Goal: Task Accomplishment & Management: Manage account settings

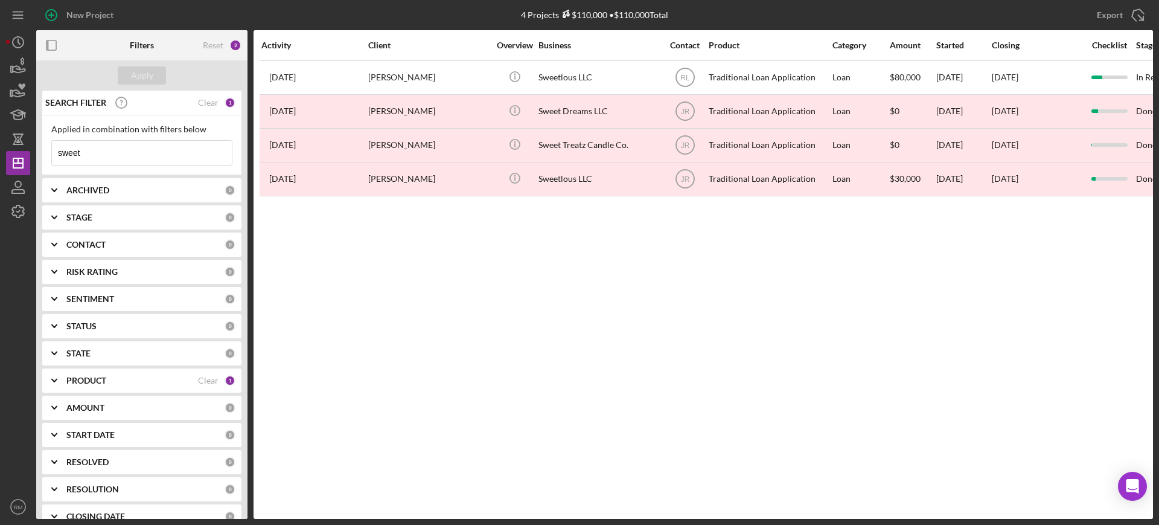
click at [139, 152] on input "sweet" at bounding box center [142, 153] width 180 height 24
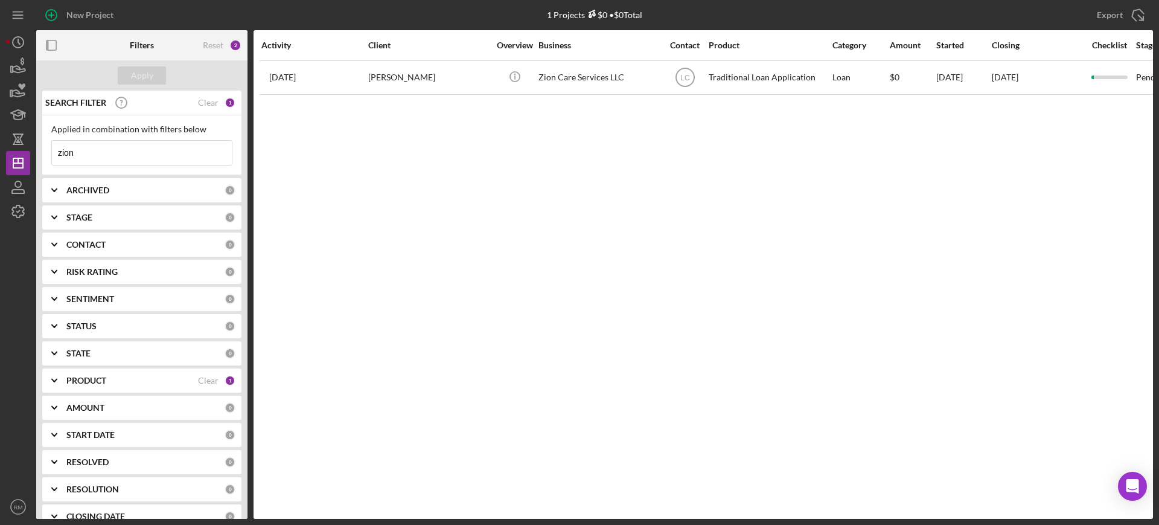
click at [148, 156] on input "zion" at bounding box center [142, 153] width 180 height 24
click at [146, 158] on input "defining" at bounding box center [142, 153] width 180 height 24
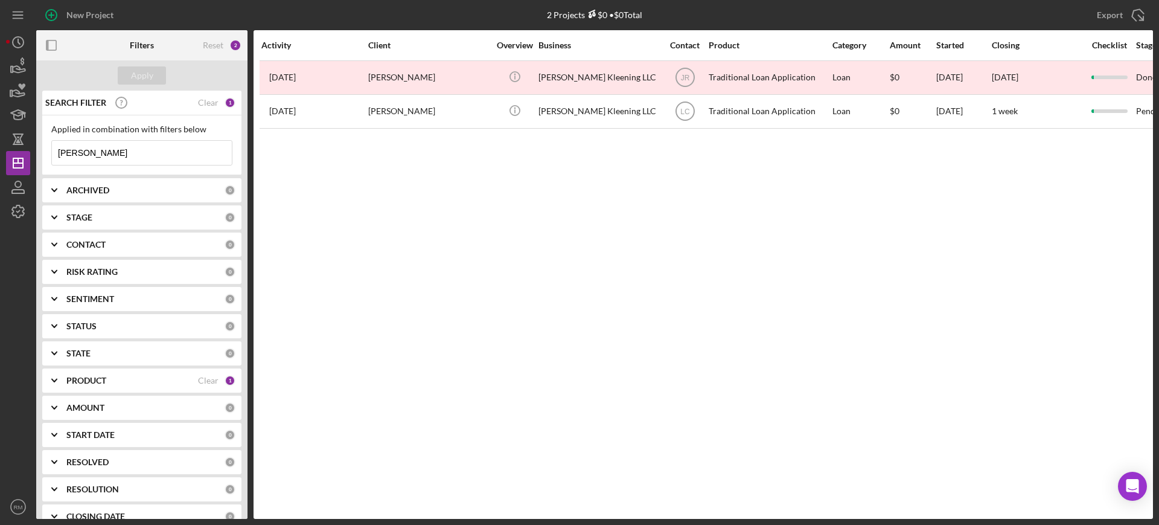
click at [153, 156] on input "kirby" at bounding box center [142, 153] width 180 height 24
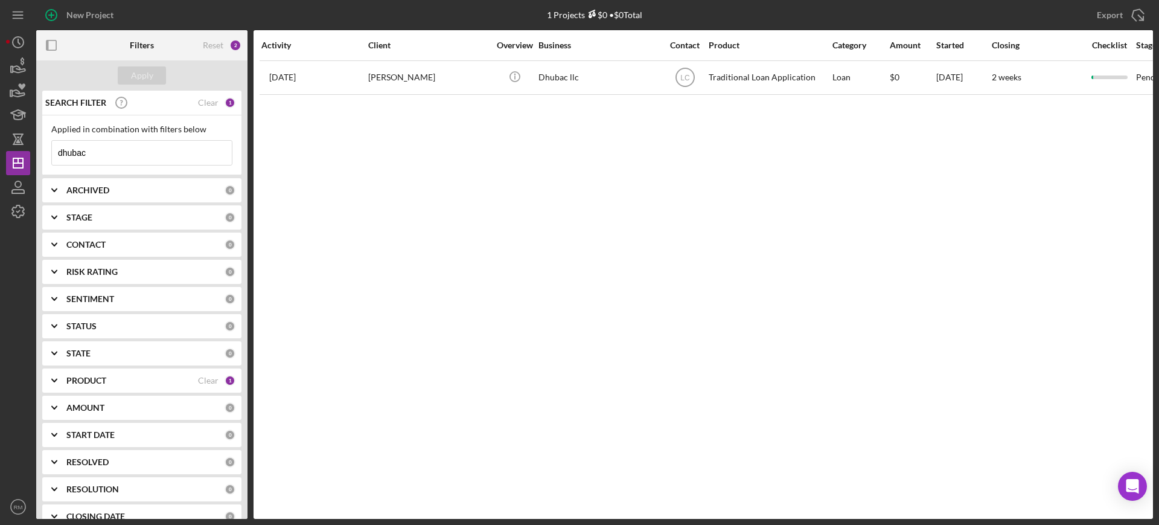
type input "dhubac"
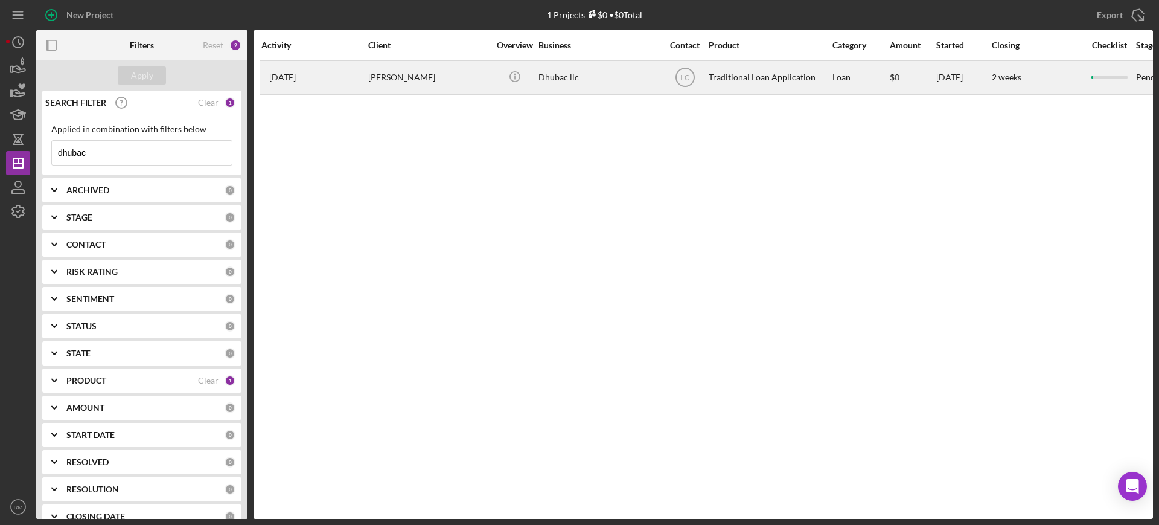
click at [584, 81] on div "Dhubac llc" at bounding box center [598, 78] width 121 height 32
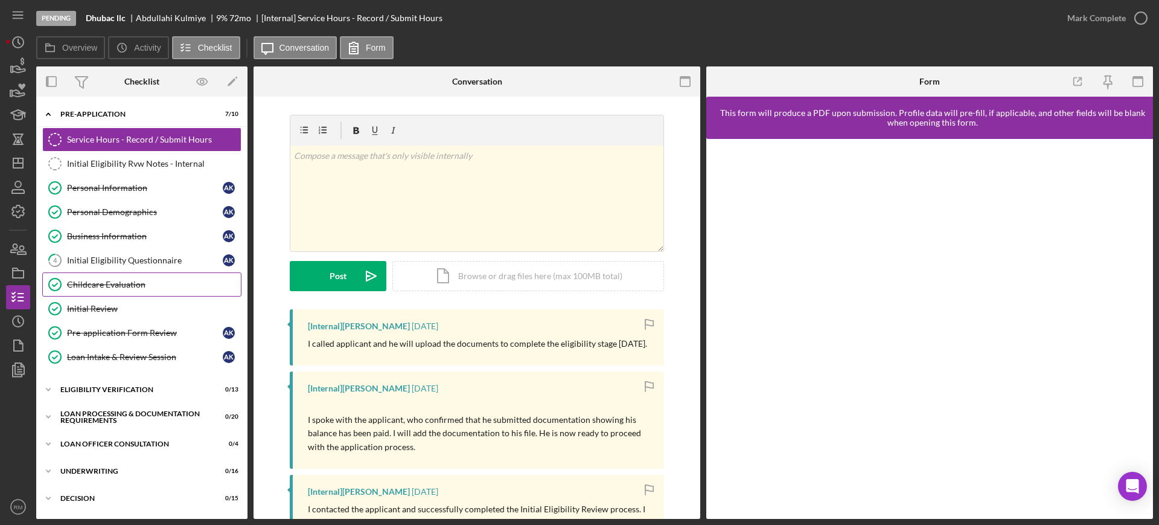
scroll to position [161, 0]
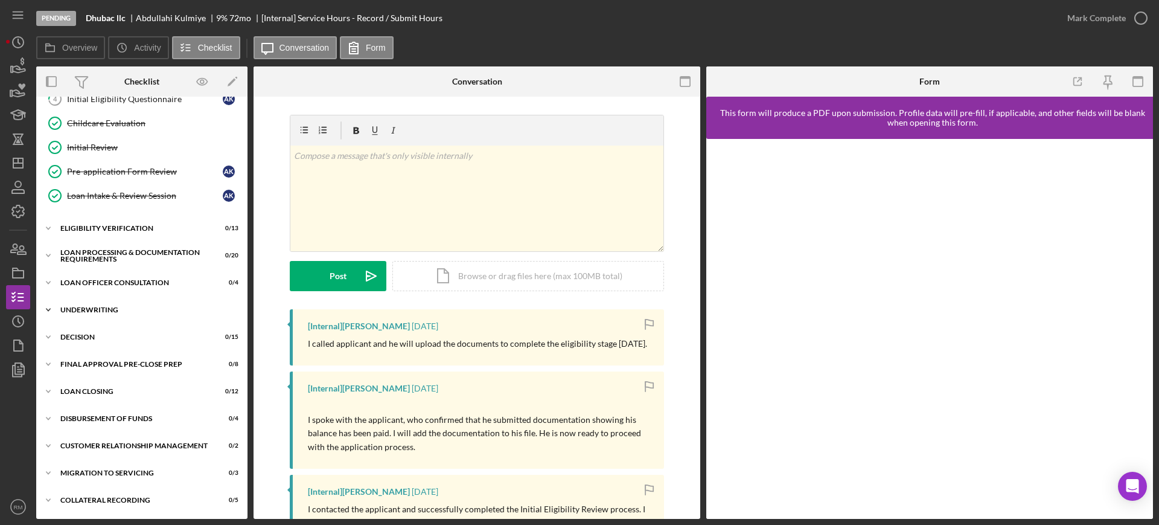
click at [89, 306] on div "Underwriting" at bounding box center [146, 309] width 172 height 7
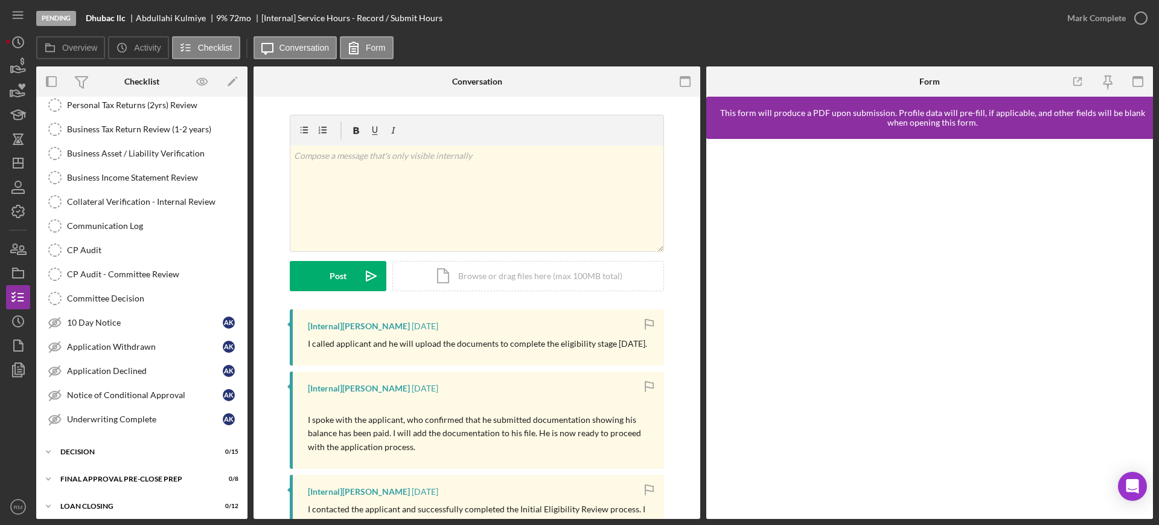
scroll to position [443, 0]
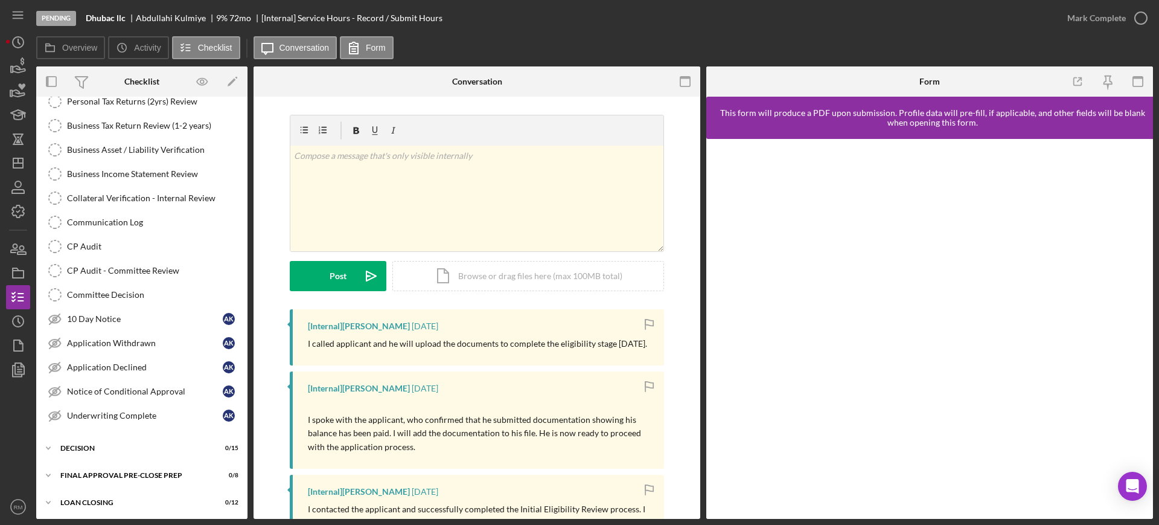
click at [89, 305] on link "Committee Decision Committee Decision" at bounding box center [141, 295] width 199 height 24
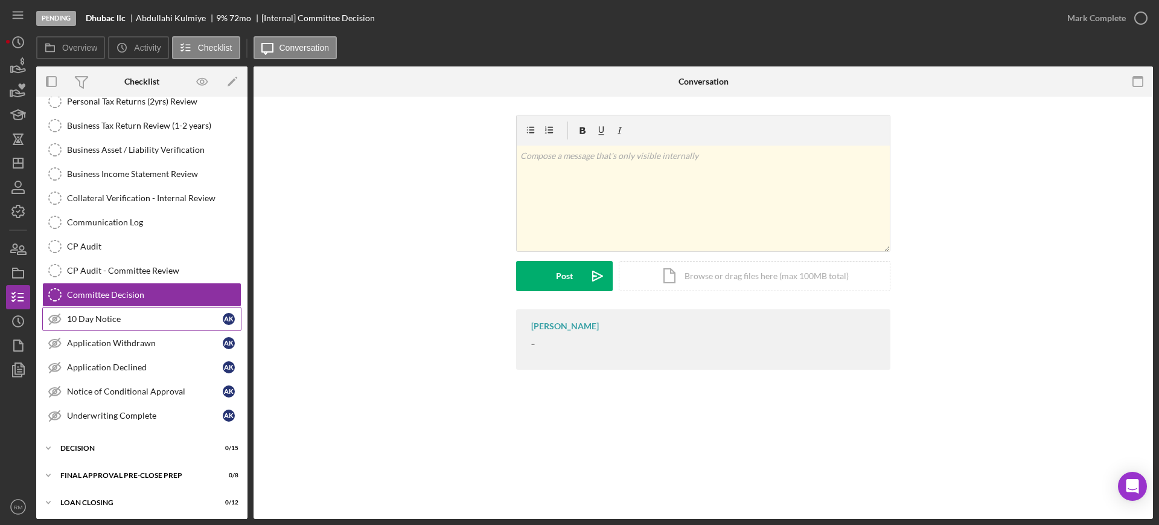
click at [89, 309] on link "10 Day Notice 10 Day Notice A K" at bounding box center [141, 319] width 199 height 24
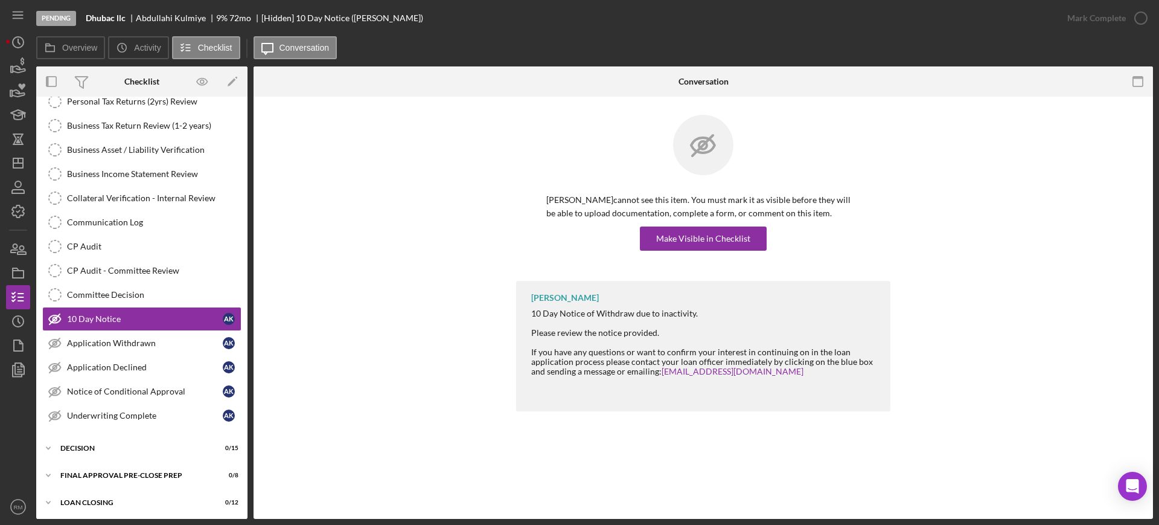
click at [685, 223] on div "Abdullahi Kulmiye cannot see this item. You must mark it as visible before they…" at bounding box center [703, 221] width 314 height 57
click at [685, 231] on div "Make Visible in Checklist" at bounding box center [703, 238] width 94 height 24
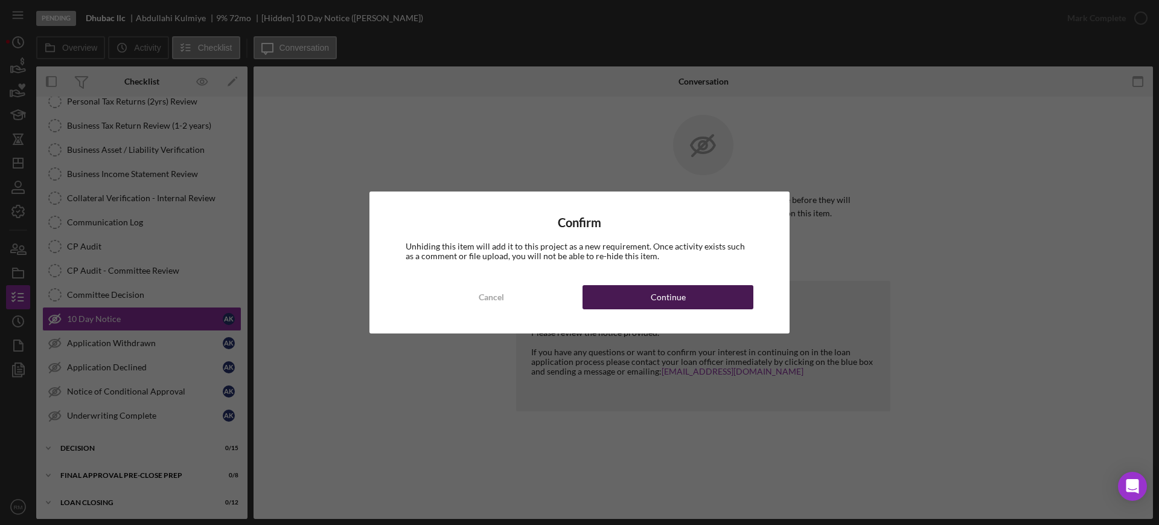
click at [665, 293] on div "Continue" at bounding box center [668, 297] width 35 height 24
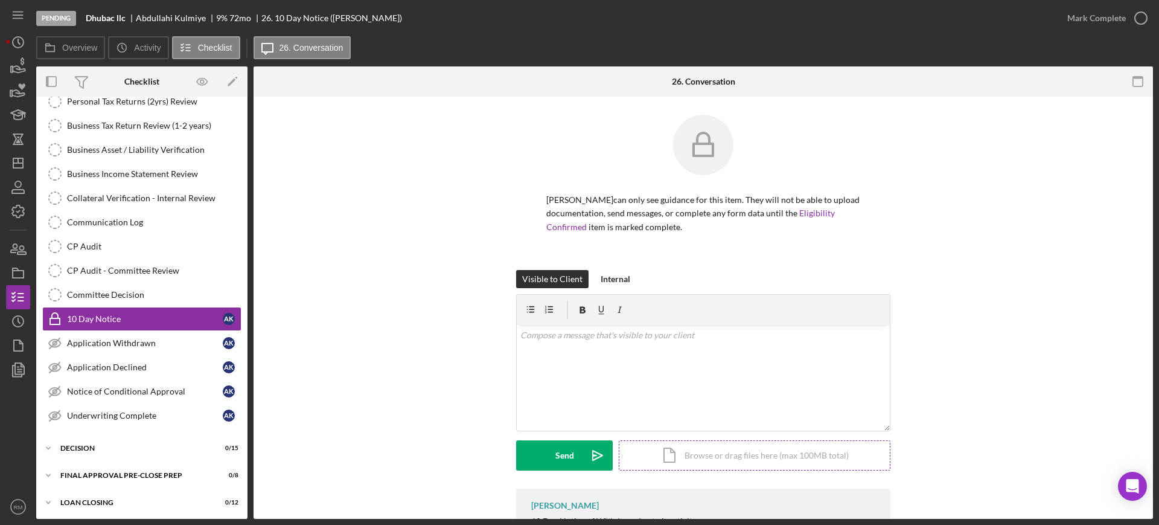
click at [679, 453] on div "Icon/Document Browse or drag files here (max 100MB total) Tap to choose files o…" at bounding box center [755, 455] width 272 height 30
click at [553, 354] on div "v Color teal Color pink Remove color Add row above Add row below Add column bef…" at bounding box center [703, 355] width 373 height 60
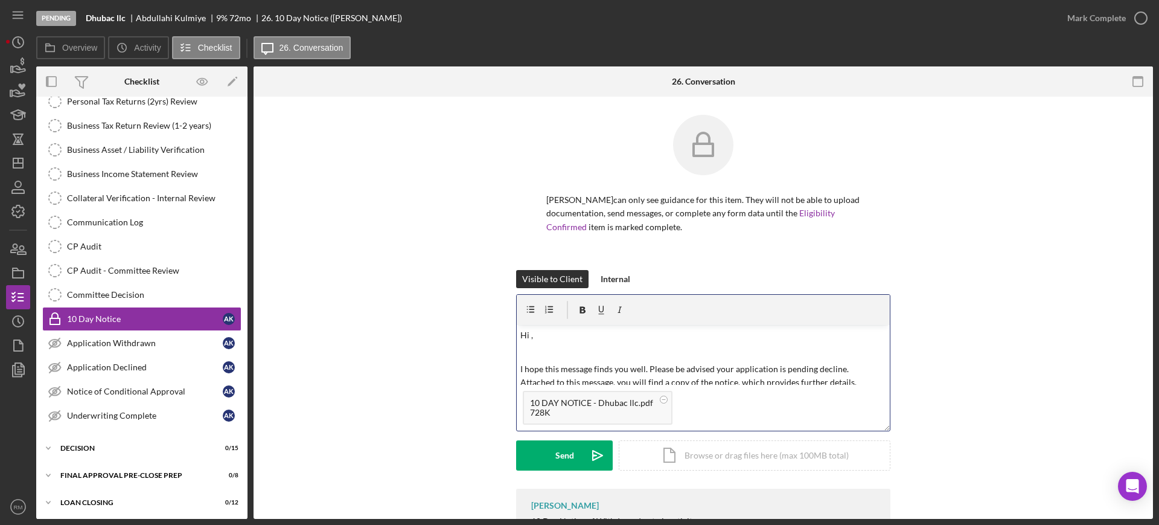
click at [554, 340] on p "Hi ," at bounding box center [703, 334] width 366 height 13
click at [548, 445] on button "Send Icon/icon-invite-send" at bounding box center [564, 455] width 97 height 30
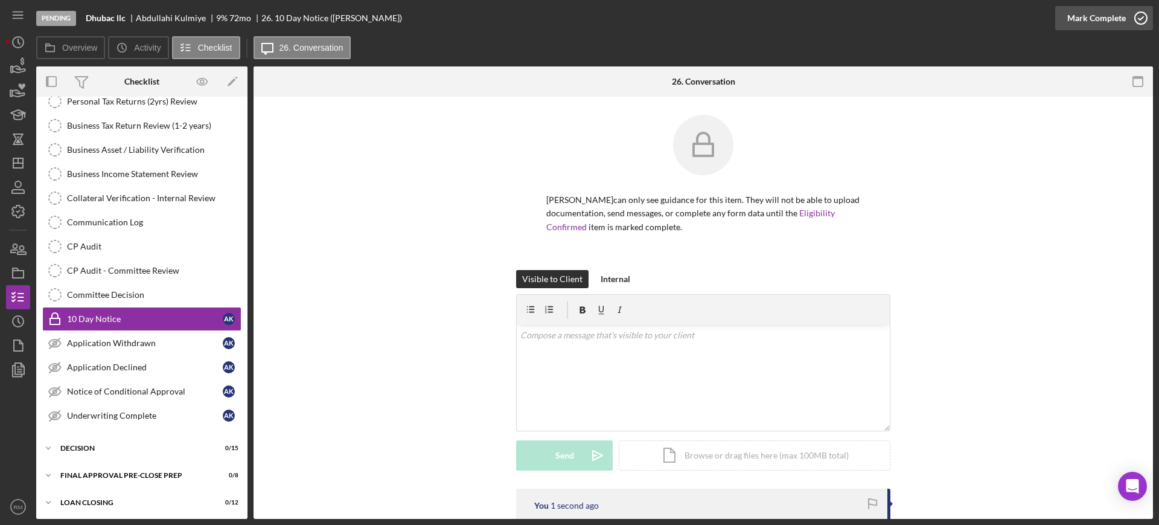
click at [1117, 27] on div "Mark Complete" at bounding box center [1096, 18] width 59 height 24
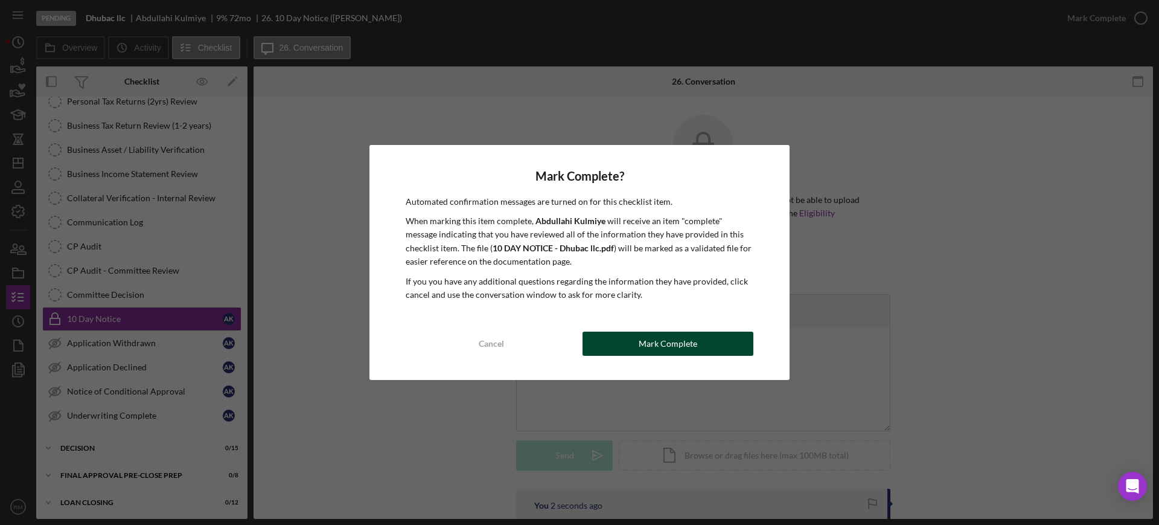
click at [648, 350] on div "Mark Complete" at bounding box center [668, 343] width 59 height 24
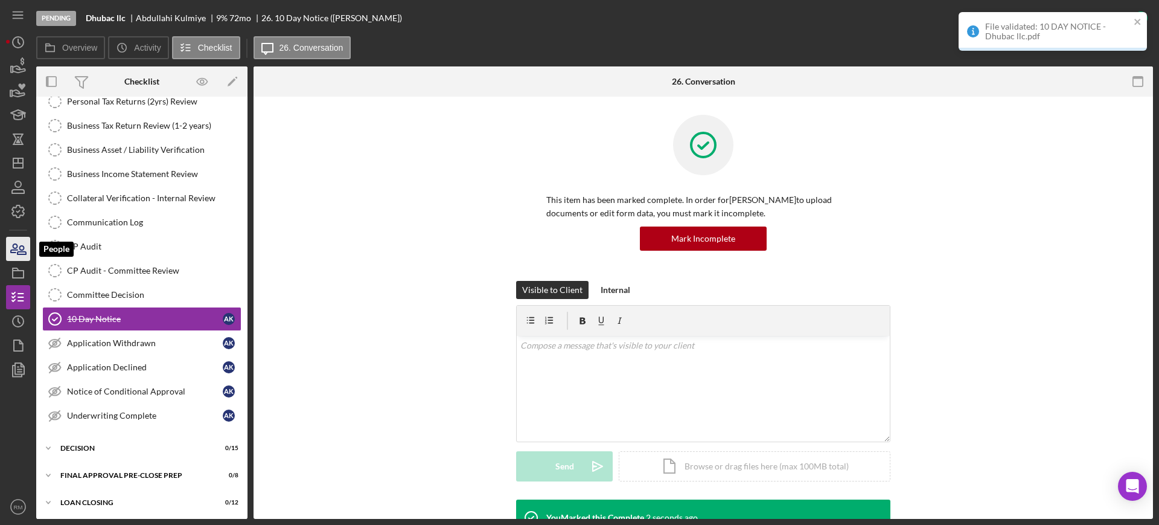
click at [12, 248] on icon "button" at bounding box center [18, 249] width 30 height 30
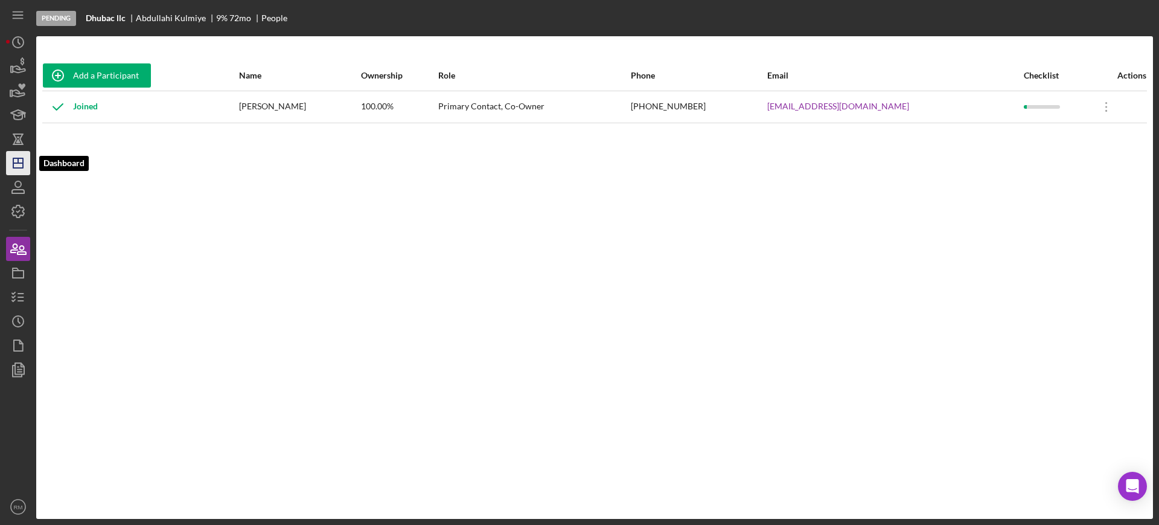
click at [13, 165] on polygon "button" at bounding box center [18, 163] width 10 height 10
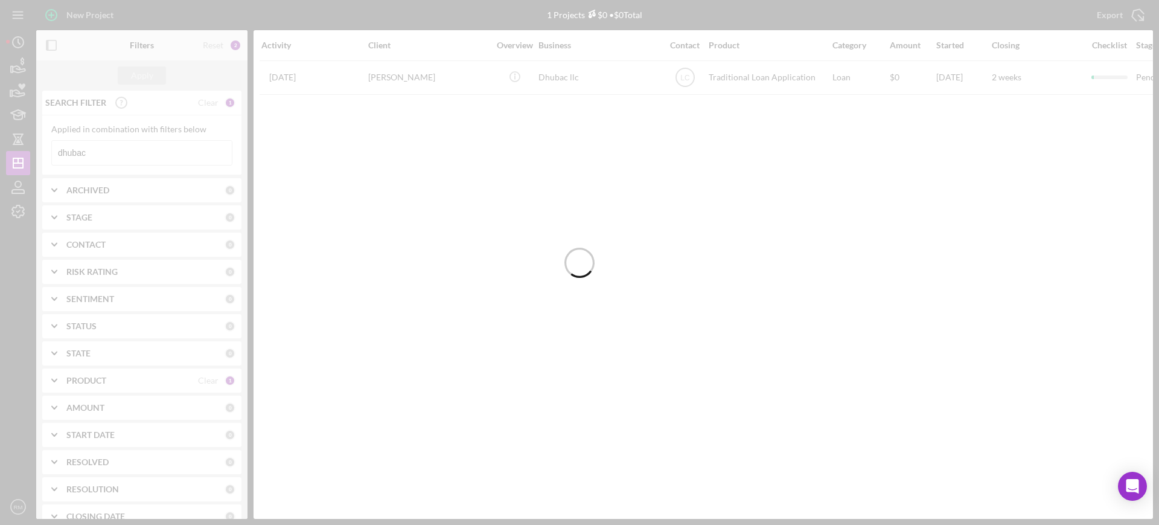
click at [123, 151] on div at bounding box center [579, 262] width 1159 height 525
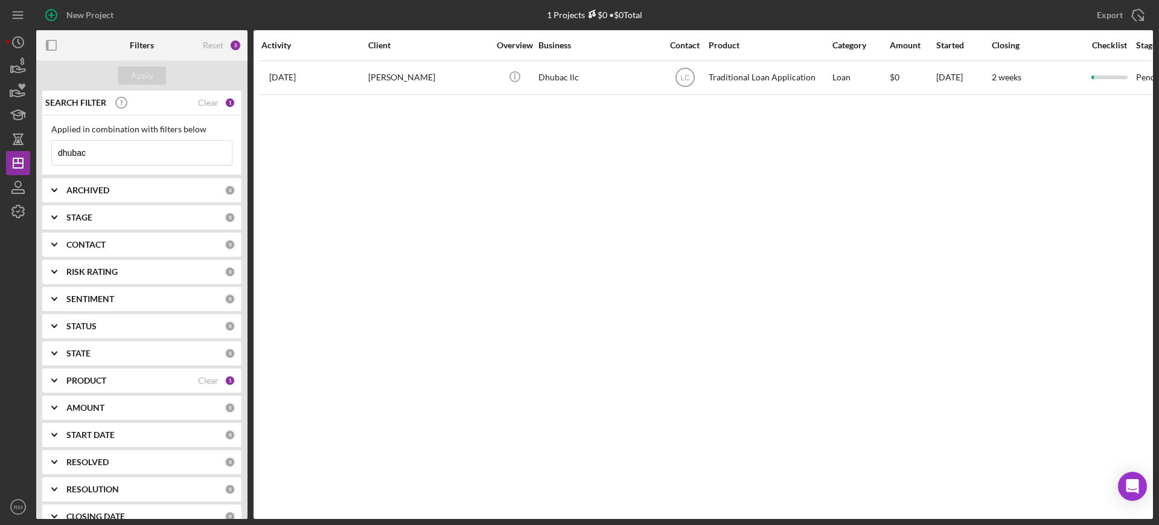
click at [123, 151] on input "dhubac" at bounding box center [142, 153] width 180 height 24
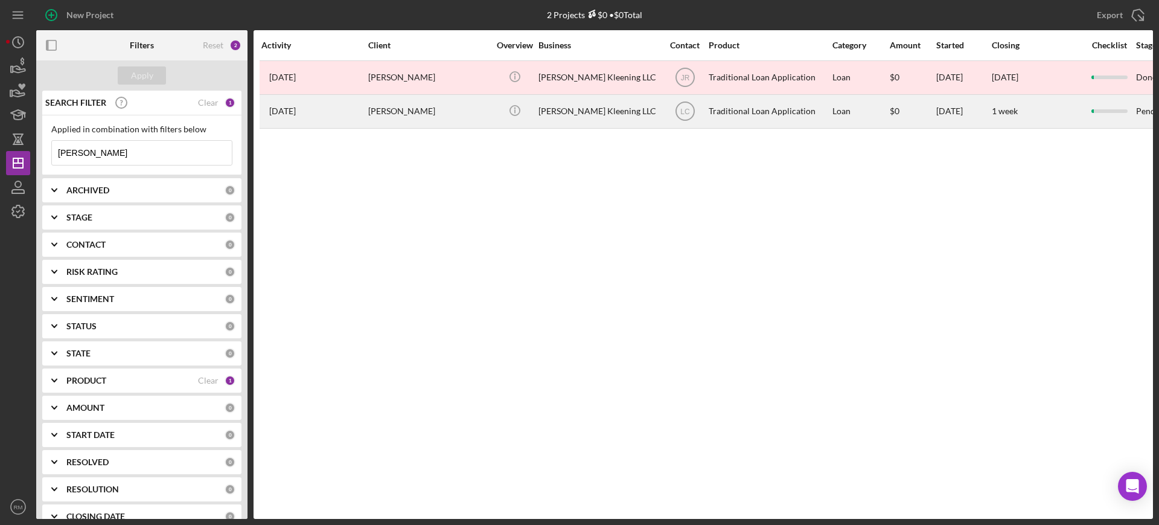
type input "kirby"
click at [395, 106] on div "Elana Johnson" at bounding box center [428, 111] width 121 height 32
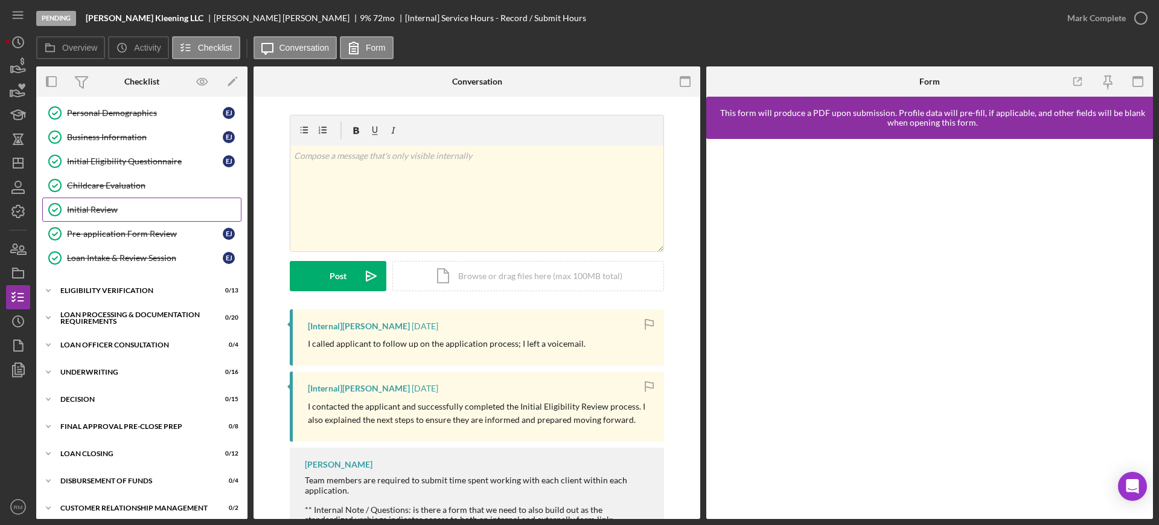
scroll to position [161, 0]
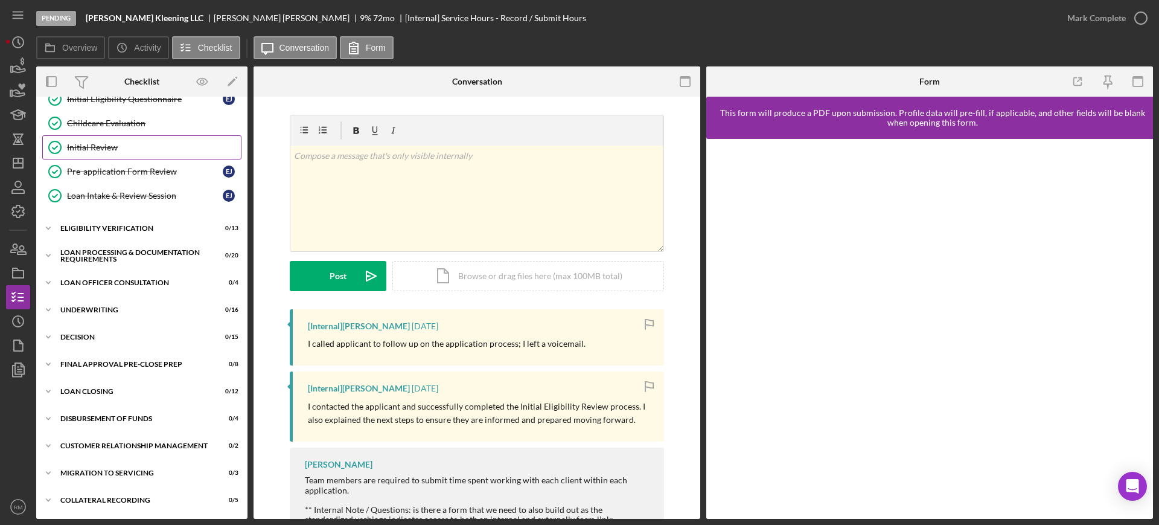
click at [101, 299] on div "Icon/Expander Underwriting 0 / 16" at bounding box center [141, 310] width 211 height 24
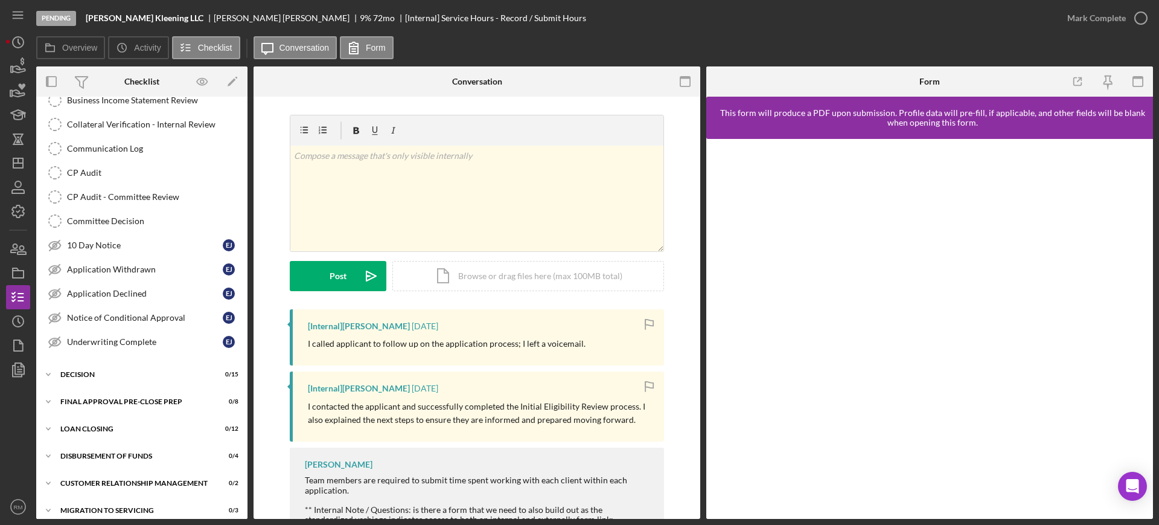
scroll to position [517, 0]
click at [128, 241] on div "10 Day Notice" at bounding box center [145, 245] width 156 height 10
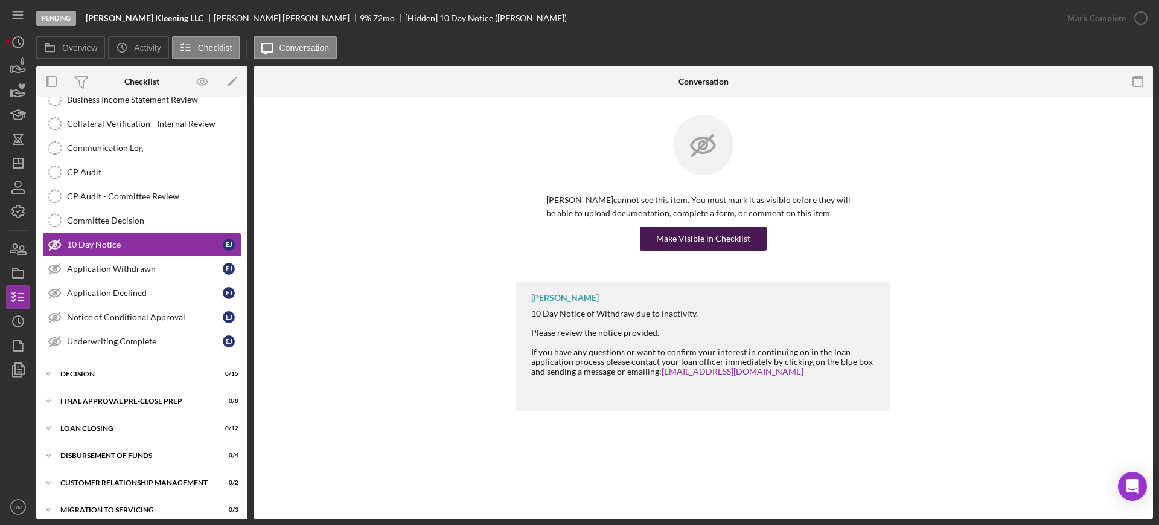
click at [683, 250] on div "Make Visible in Checklist" at bounding box center [703, 238] width 314 height 24
click at [717, 244] on div "Make Visible in Checklist" at bounding box center [703, 238] width 94 height 24
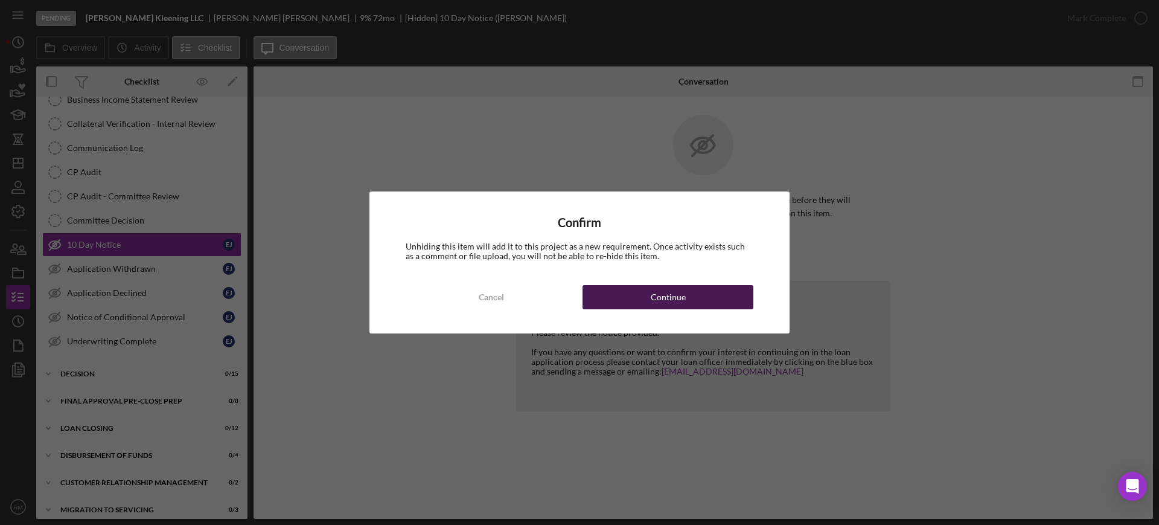
click at [691, 304] on button "Continue" at bounding box center [668, 297] width 171 height 24
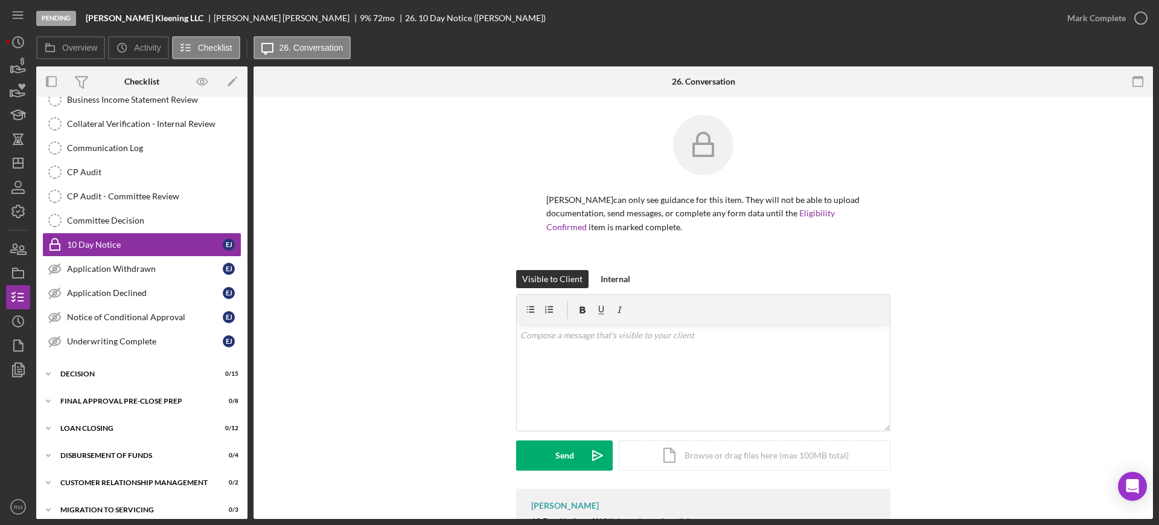
click at [691, 304] on form "v Color teal Color pink Remove color Add row above Add row below Add column bef…" at bounding box center [703, 382] width 374 height 176
click at [676, 456] on div "Icon/Document Browse or drag files here (max 100MB total) Tap to choose files o…" at bounding box center [755, 455] width 272 height 30
click at [561, 350] on div "v Color teal Color pink Remove color Add row above Add row below Add column bef…" at bounding box center [703, 355] width 373 height 60
paste div
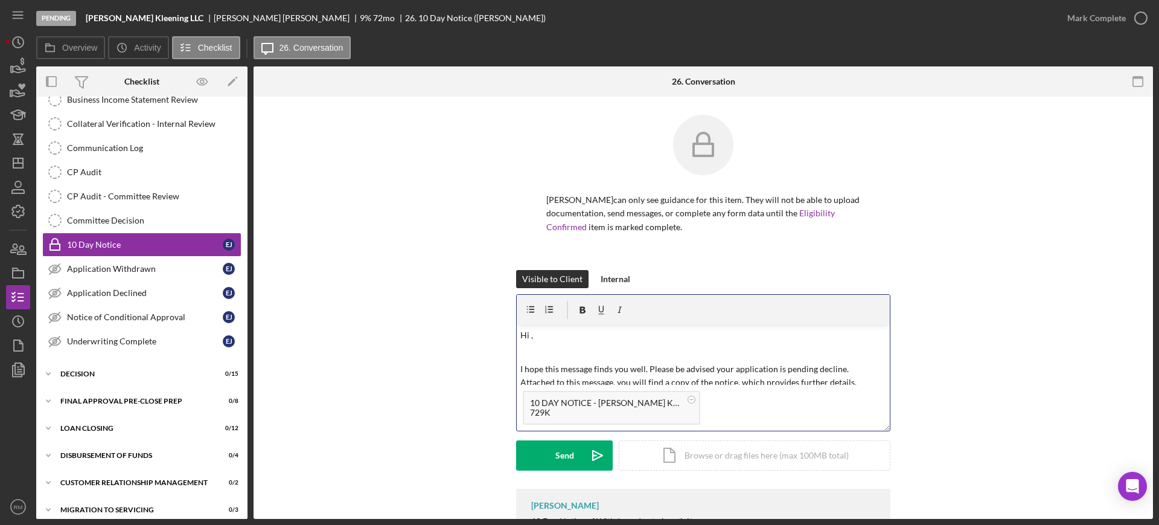
click at [564, 340] on p "Hi ," at bounding box center [703, 334] width 366 height 13
click at [558, 455] on div "Send" at bounding box center [564, 455] width 19 height 30
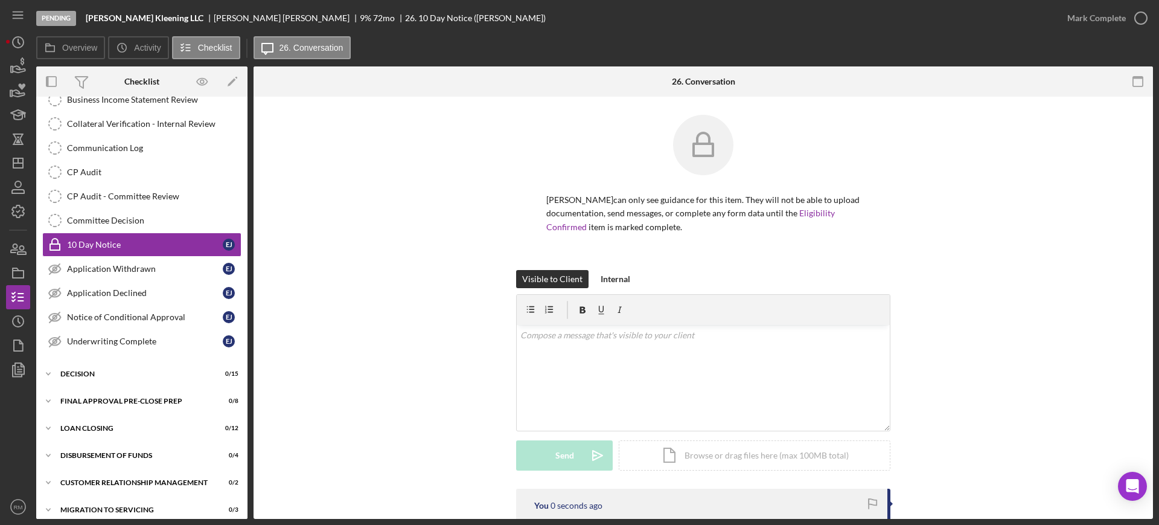
click at [1098, 14] on div "Mark Complete" at bounding box center [1096, 18] width 59 height 24
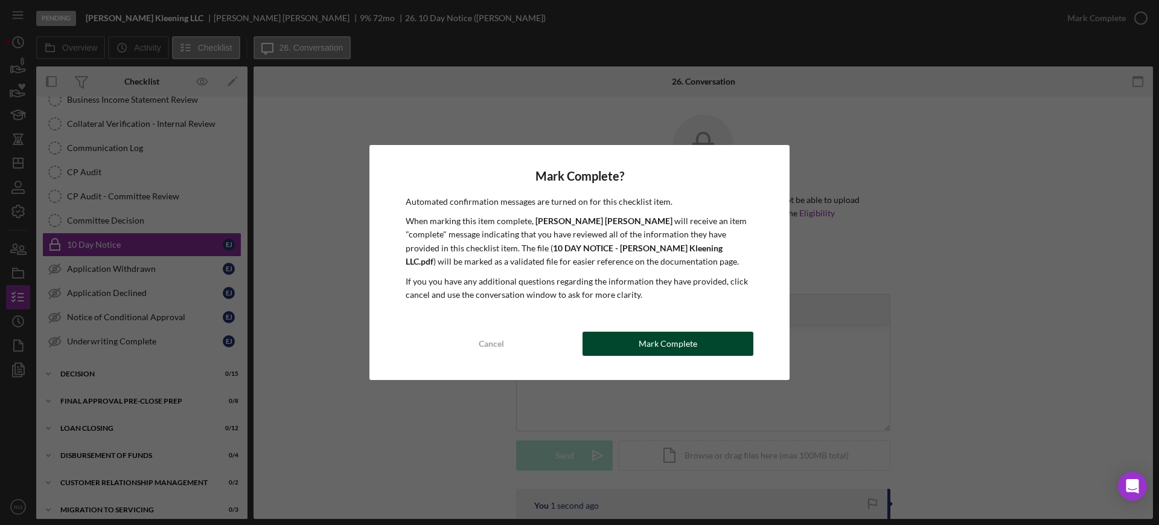
click at [642, 339] on div "Mark Complete" at bounding box center [668, 343] width 59 height 24
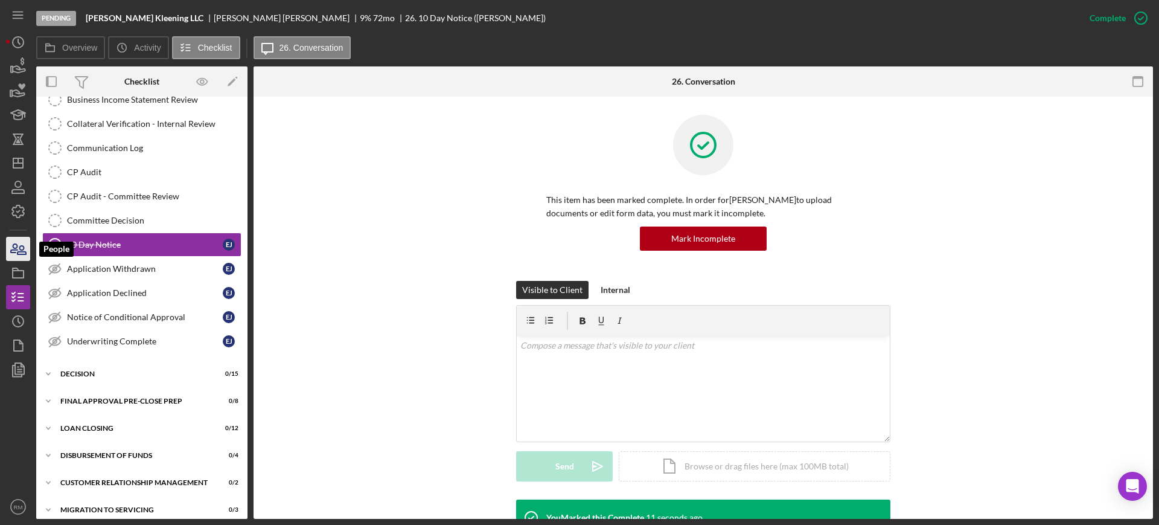
click at [21, 249] on icon "button" at bounding box center [18, 249] width 30 height 30
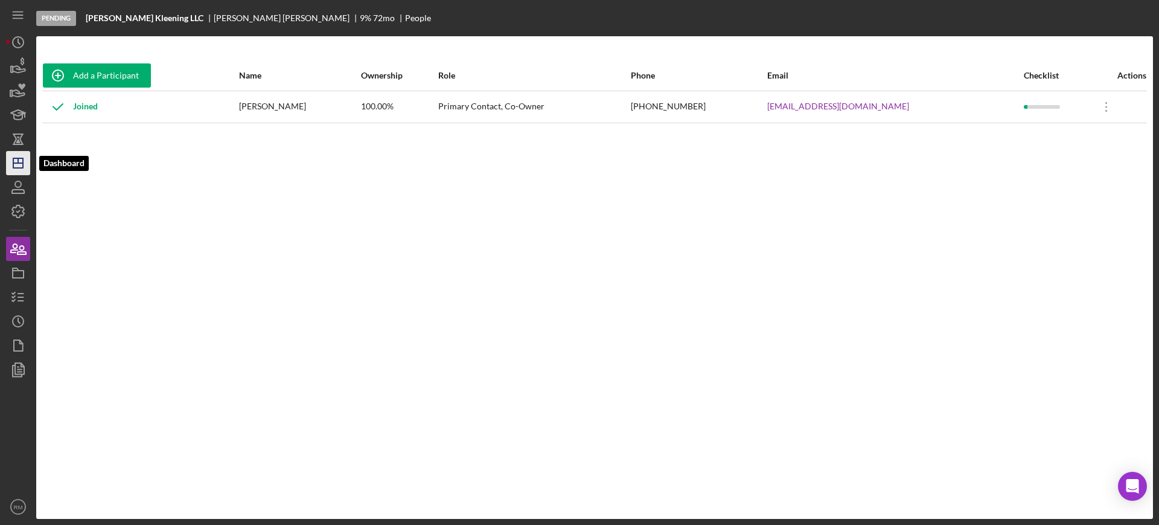
click at [22, 164] on polygon "button" at bounding box center [18, 163] width 10 height 10
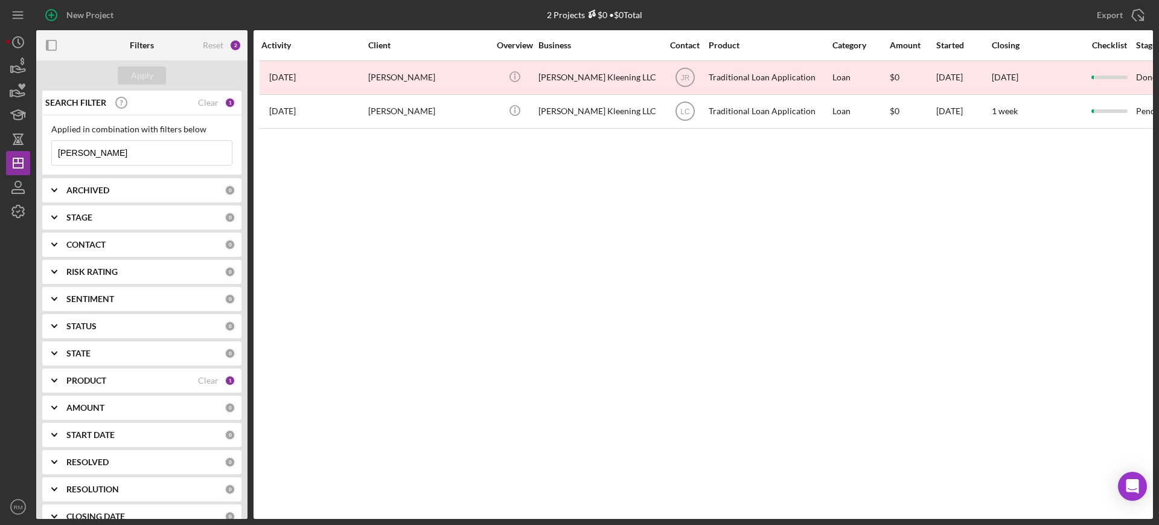
click at [139, 148] on input "kirby" at bounding box center [142, 153] width 180 height 24
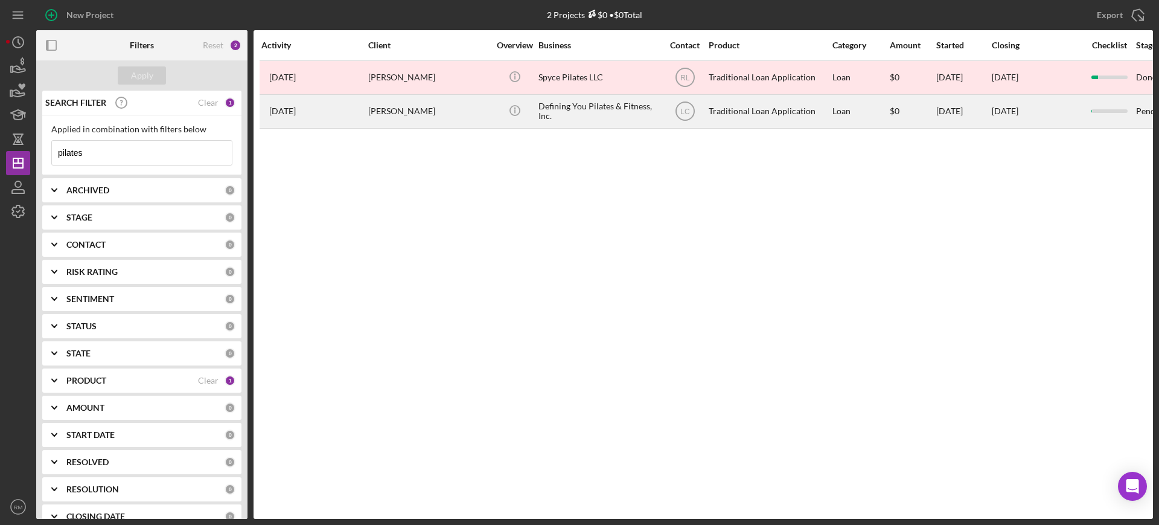
type input "pilates"
click at [407, 95] on div "Mikayla Rudolf" at bounding box center [428, 111] width 121 height 32
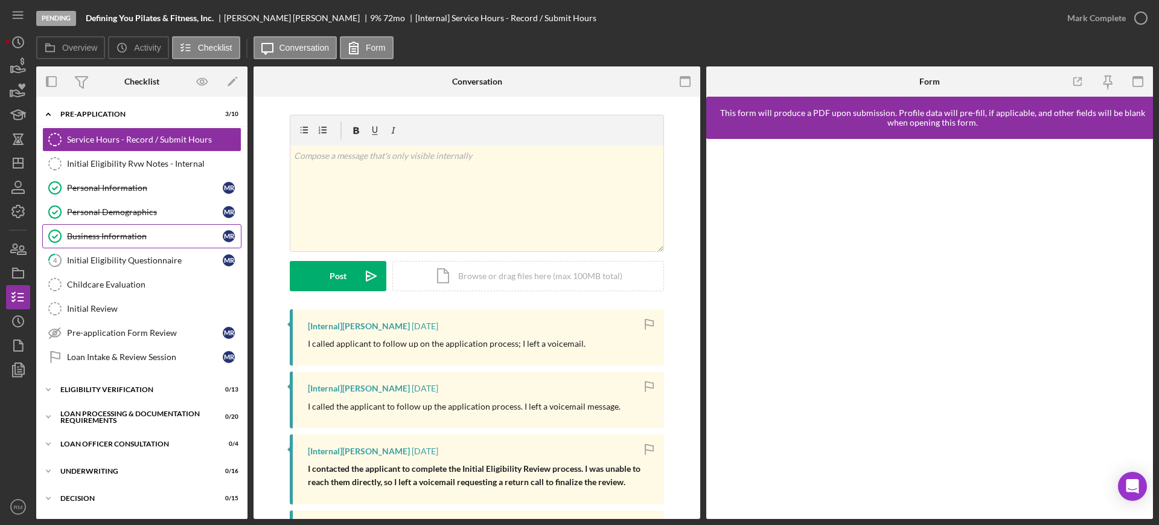
scroll to position [161, 0]
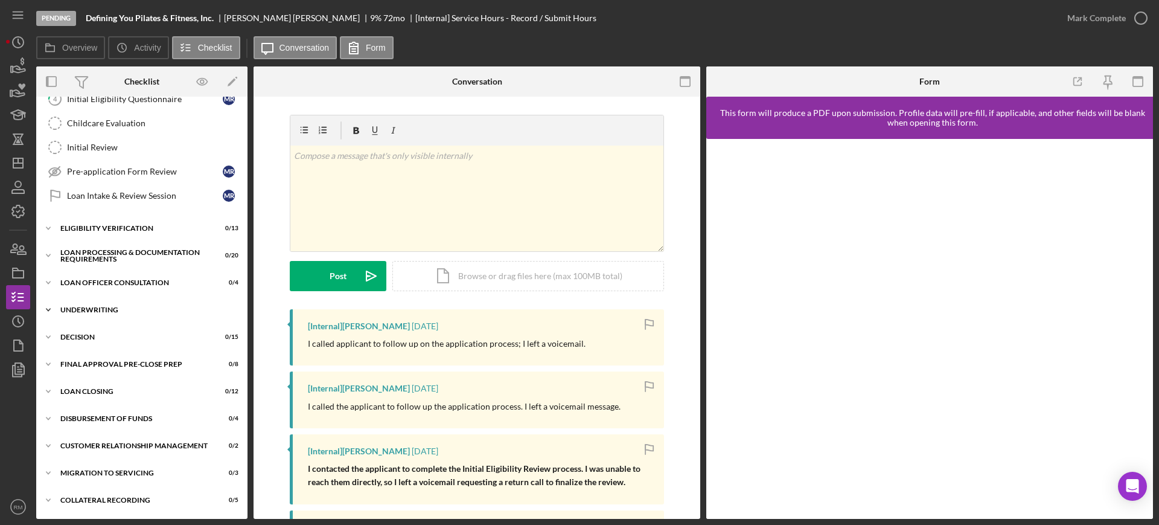
click at [130, 300] on div "Icon/Expander Underwriting 0 / 16" at bounding box center [141, 310] width 211 height 24
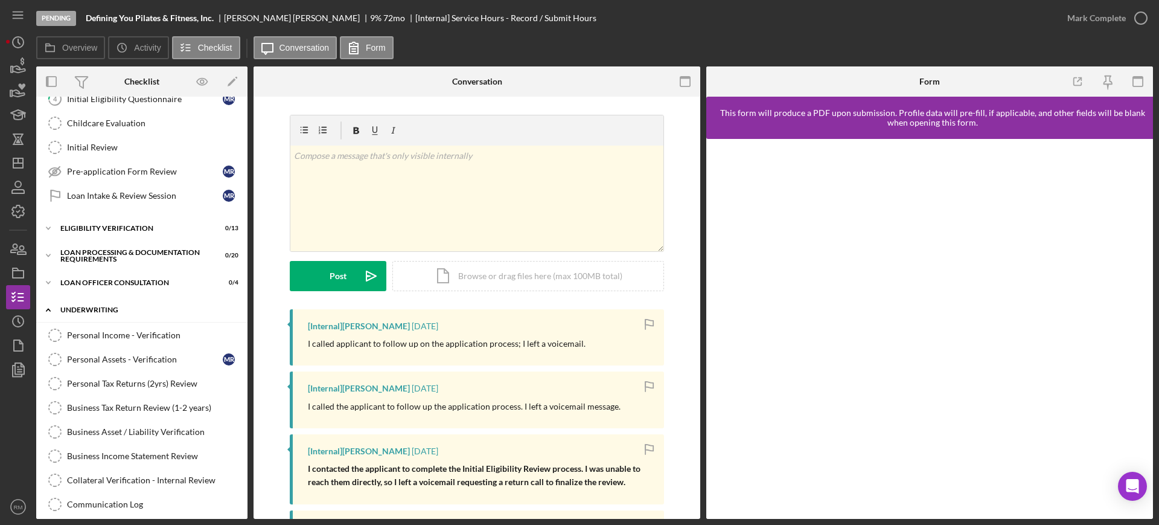
scroll to position [554, 0]
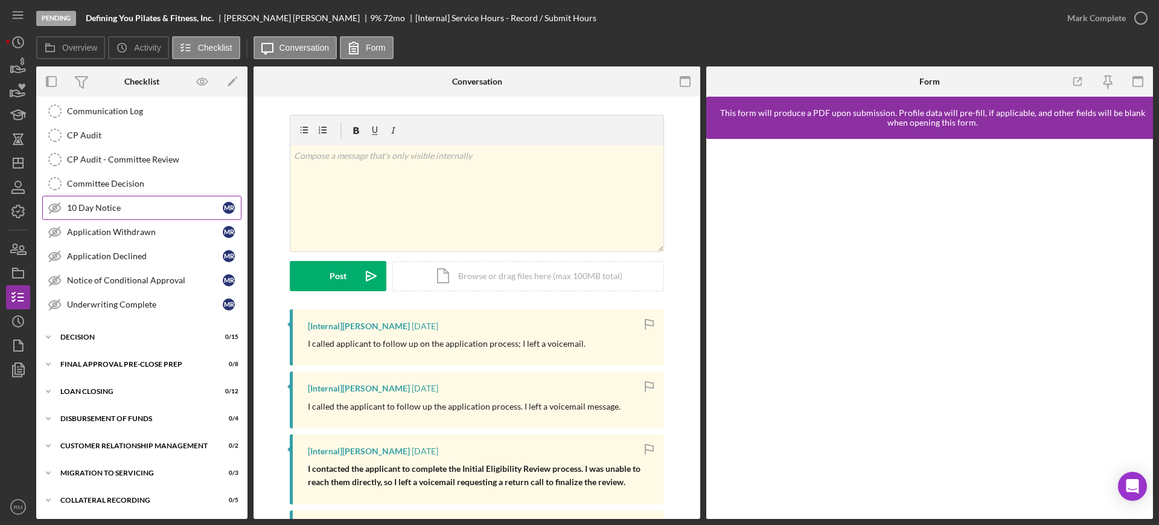
click at [130, 211] on div "10 Day Notice" at bounding box center [145, 208] width 156 height 10
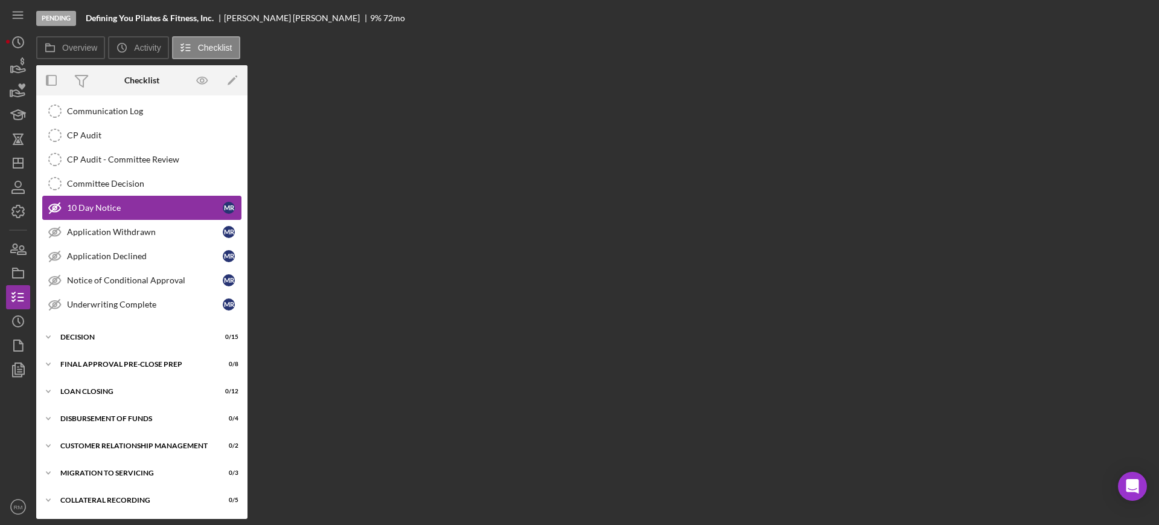
scroll to position [554, 0]
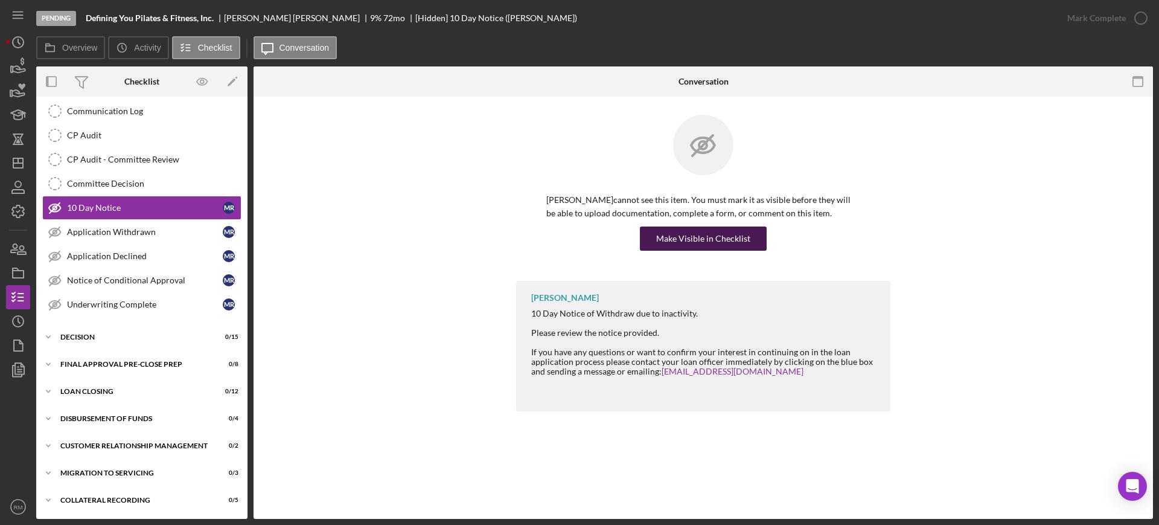
click at [682, 229] on div "Make Visible in Checklist" at bounding box center [703, 238] width 94 height 24
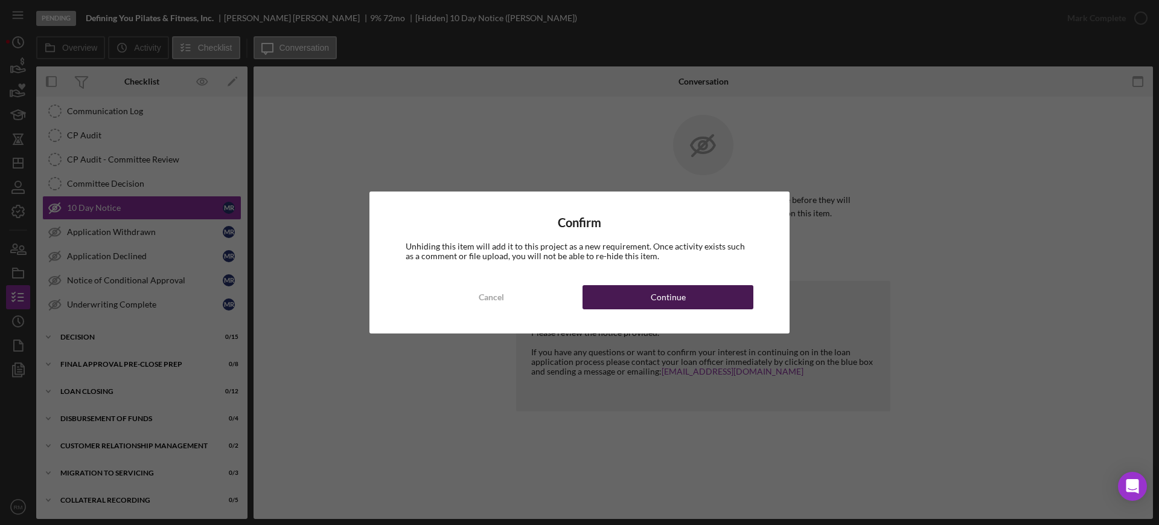
click at [676, 295] on div "Continue" at bounding box center [668, 297] width 35 height 24
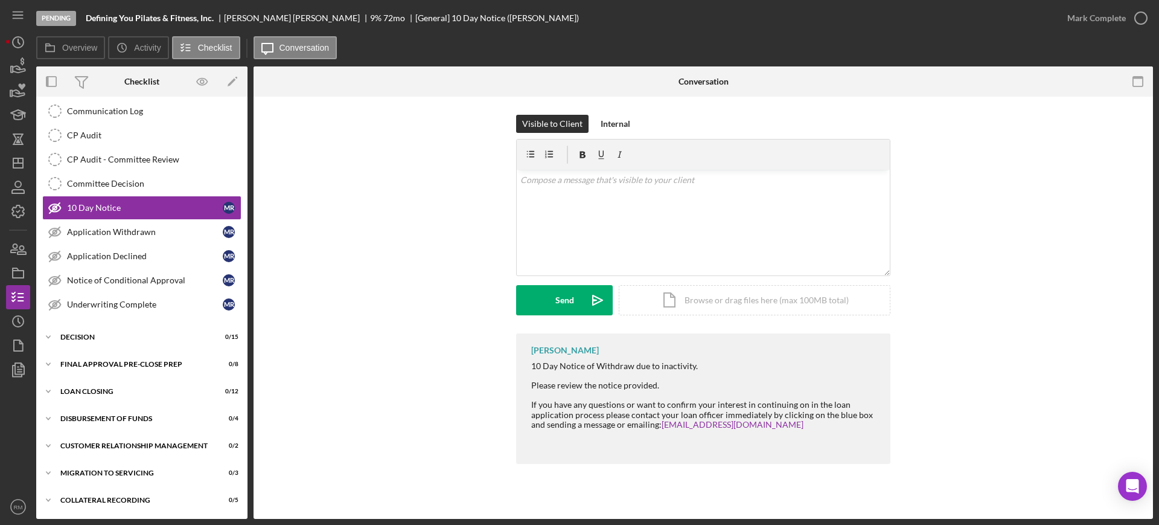
click at [676, 295] on div "Icon/Document Browse or drag files here (max 100MB total) Tap to choose files o…" at bounding box center [755, 300] width 272 height 30
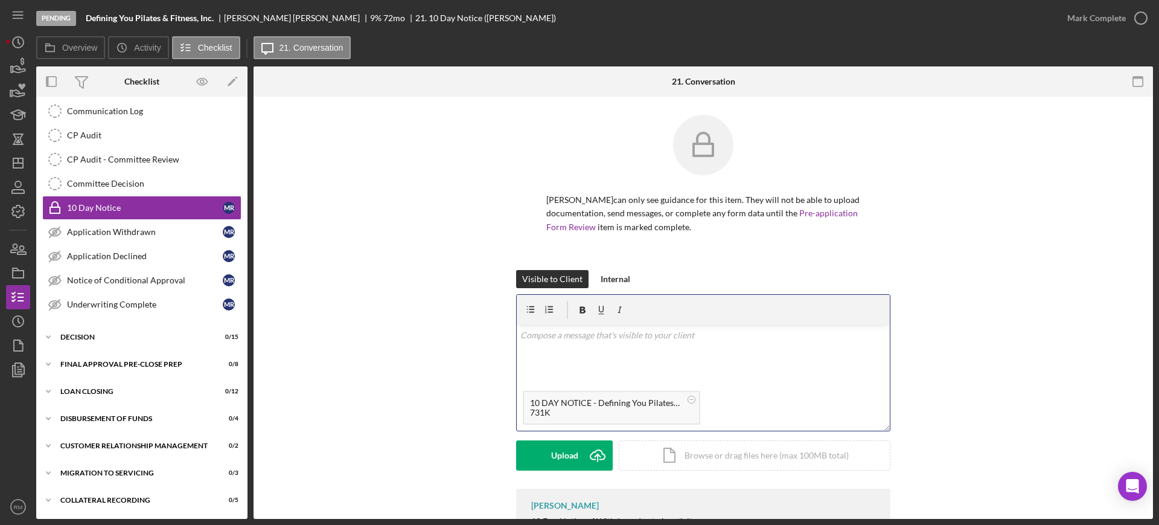
click at [543, 342] on div "v Color teal Color pink Remove color Add row above Add row below Add column bef…" at bounding box center [703, 355] width 373 height 60
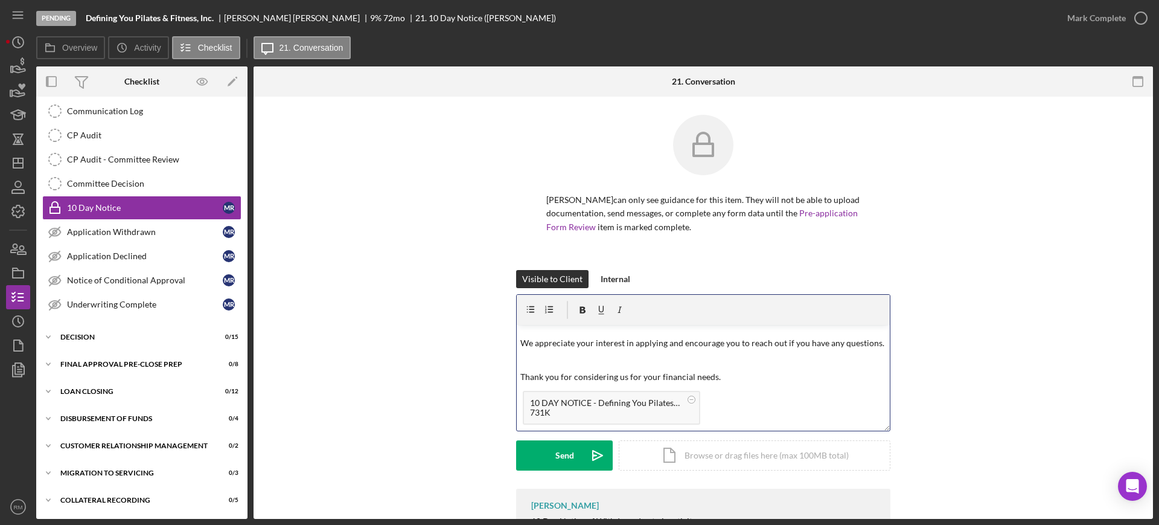
scroll to position [0, 0]
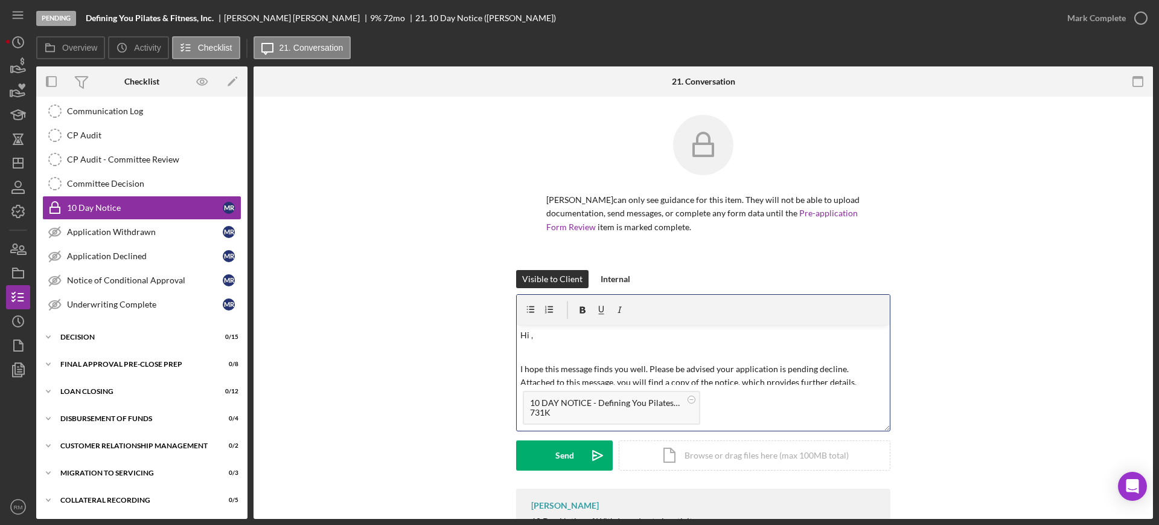
click at [543, 342] on div "v Color teal Color pink Remove color Add row above Add row below Add column bef…" at bounding box center [703, 355] width 373 height 60
click at [560, 445] on div "Send" at bounding box center [564, 455] width 19 height 30
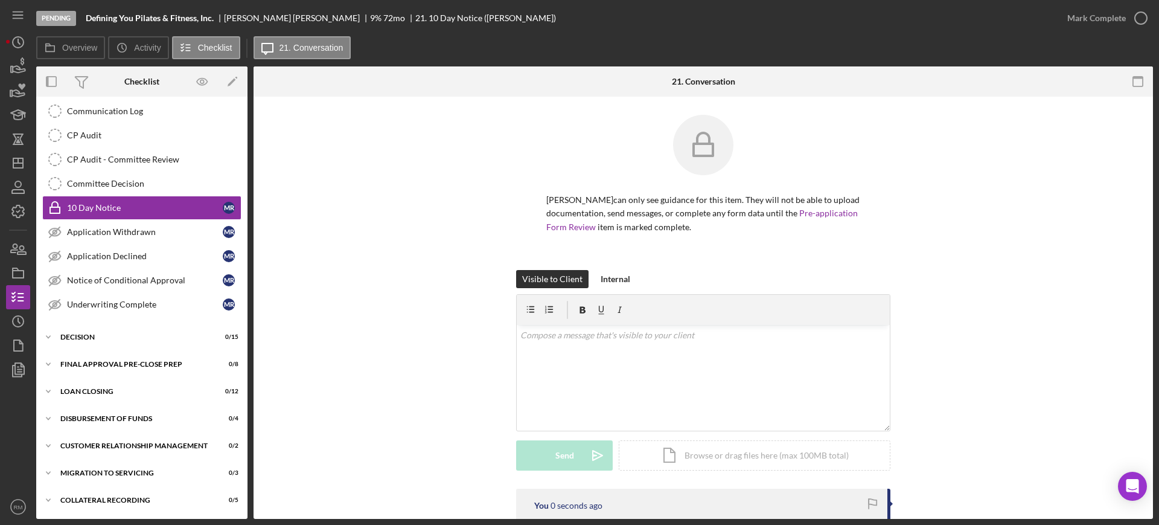
click at [1096, 18] on div "Mark Complete" at bounding box center [1096, 18] width 59 height 24
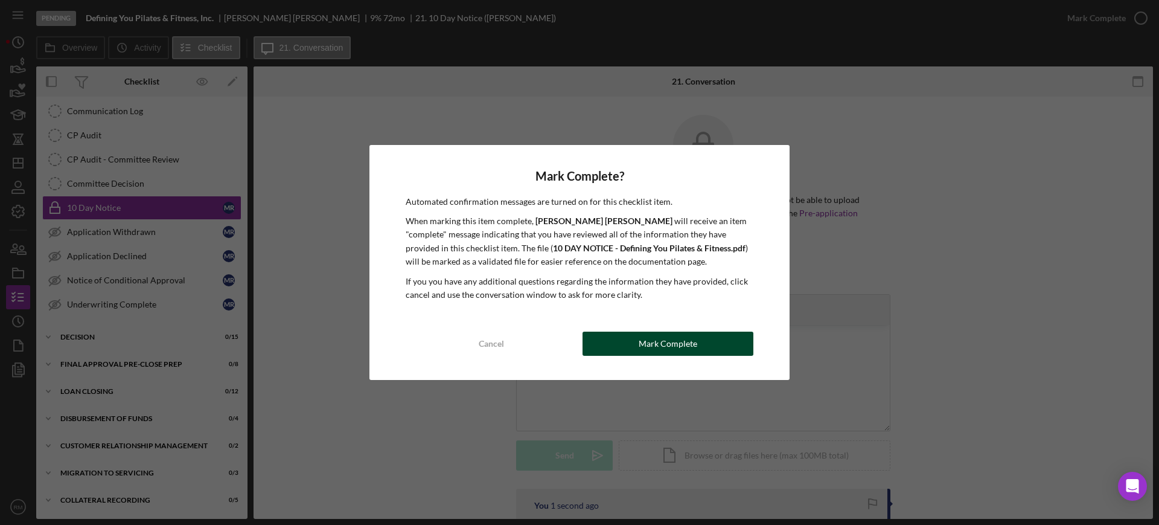
click at [637, 340] on button "Mark Complete" at bounding box center [668, 343] width 171 height 24
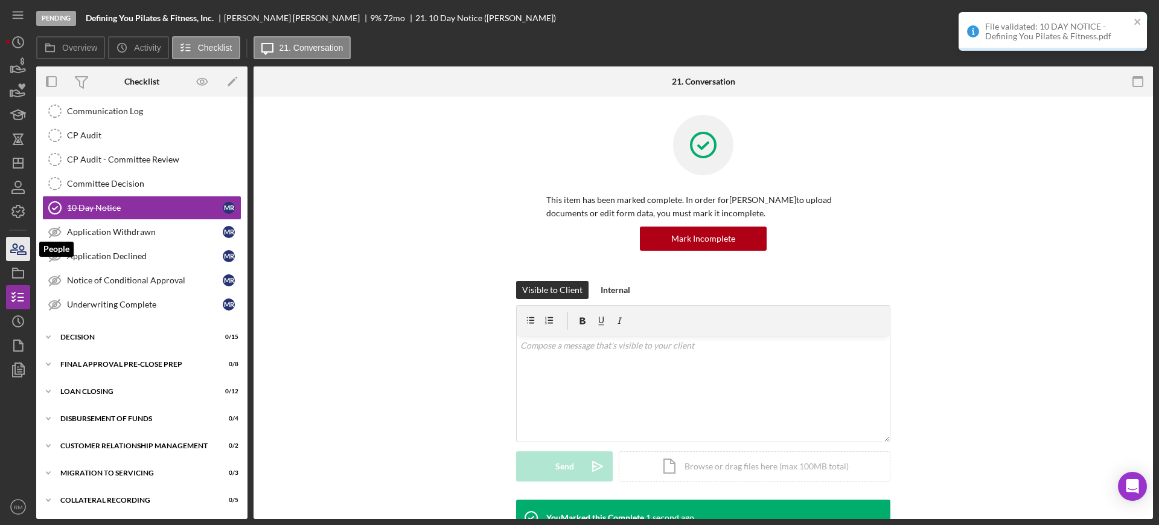
click at [16, 249] on icon "button" at bounding box center [14, 248] width 7 height 8
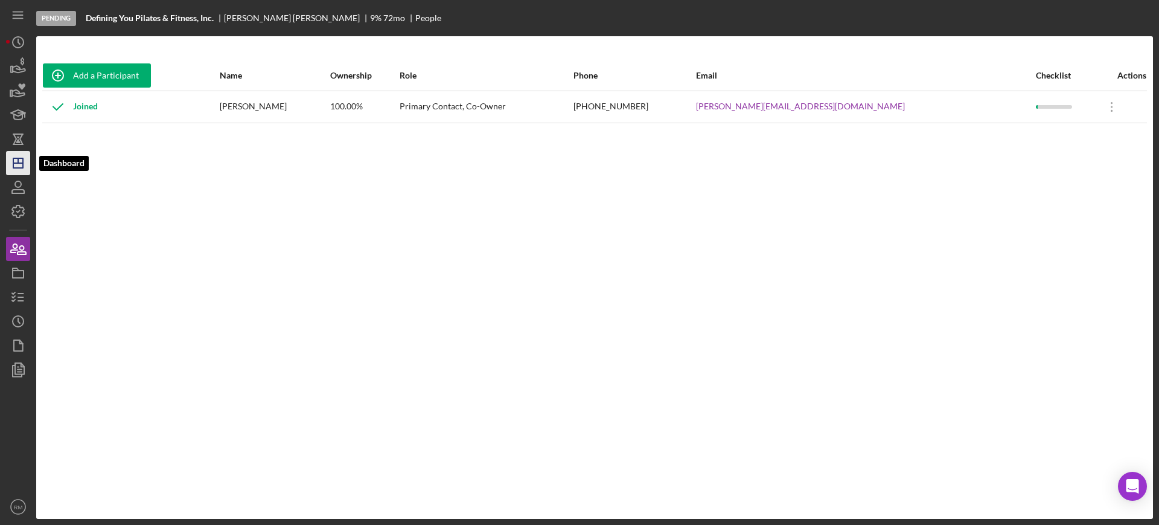
click at [27, 173] on icon "Icon/Dashboard" at bounding box center [18, 163] width 30 height 30
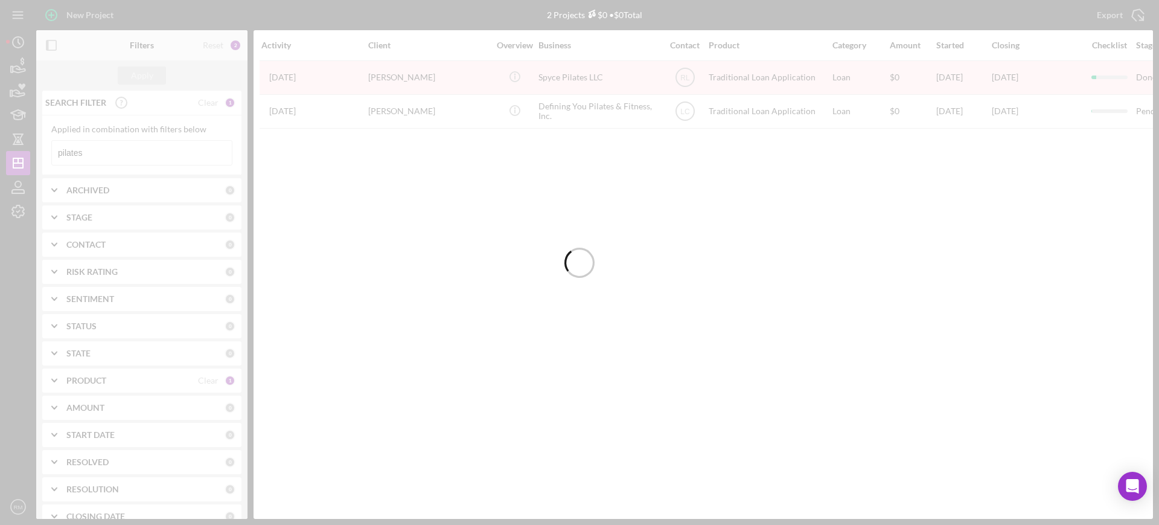
click at [83, 155] on div at bounding box center [579, 262] width 1159 height 525
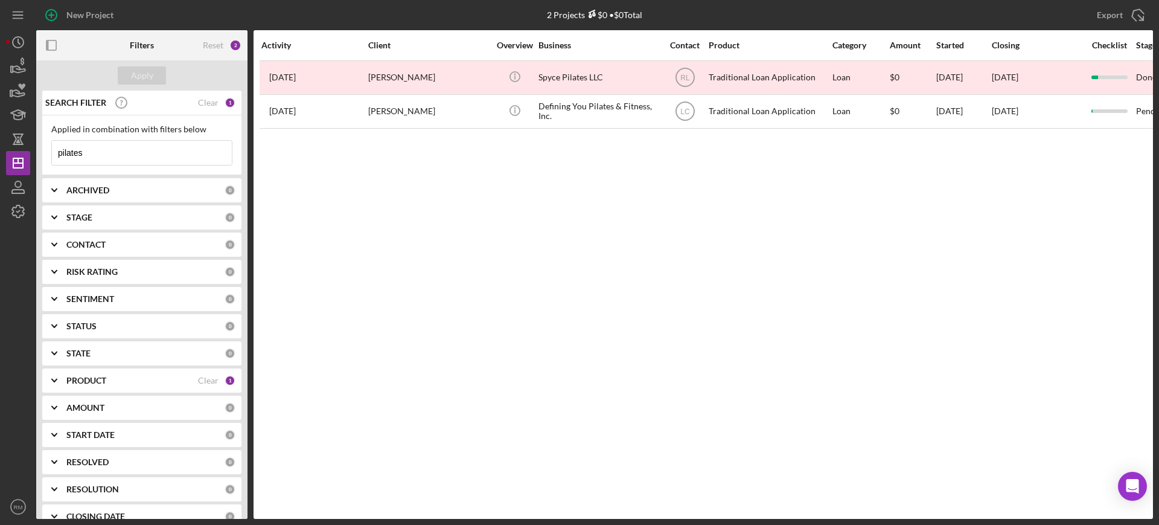
click at [83, 155] on input "pilates" at bounding box center [142, 153] width 180 height 24
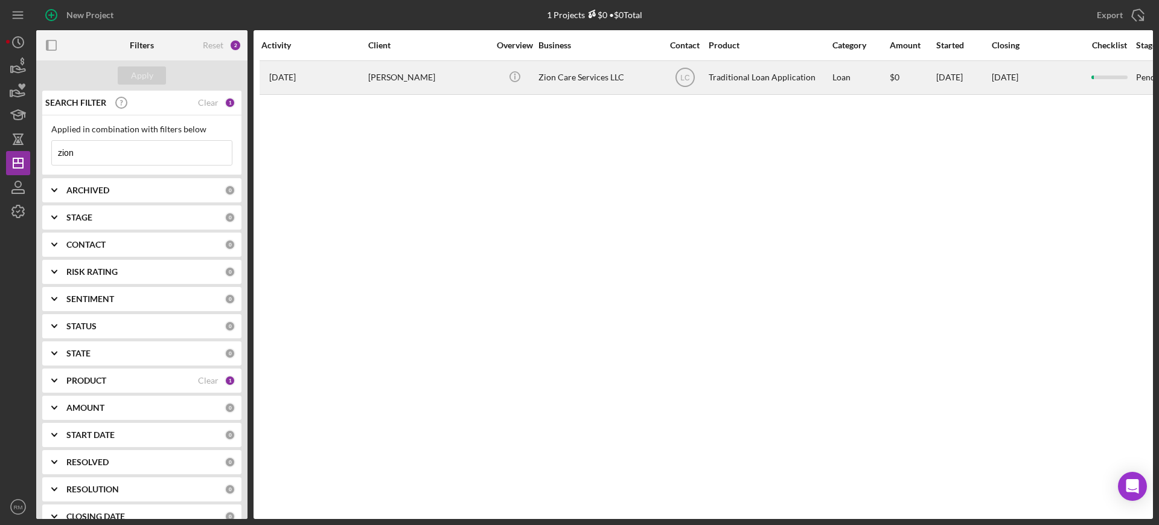
type input "zion"
click at [569, 68] on div "Zion Care Services LLC" at bounding box center [598, 78] width 121 height 32
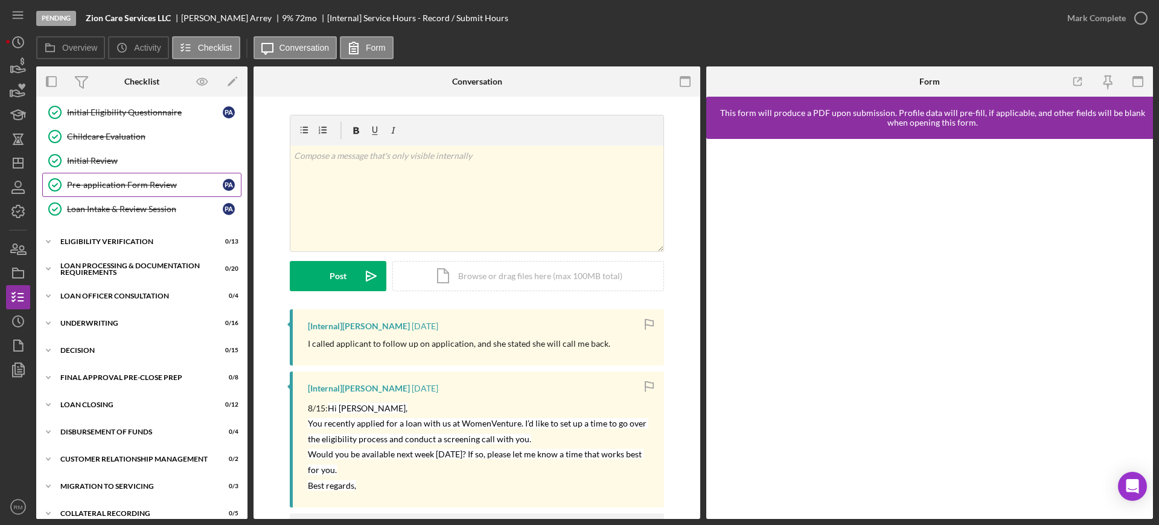
scroll to position [161, 0]
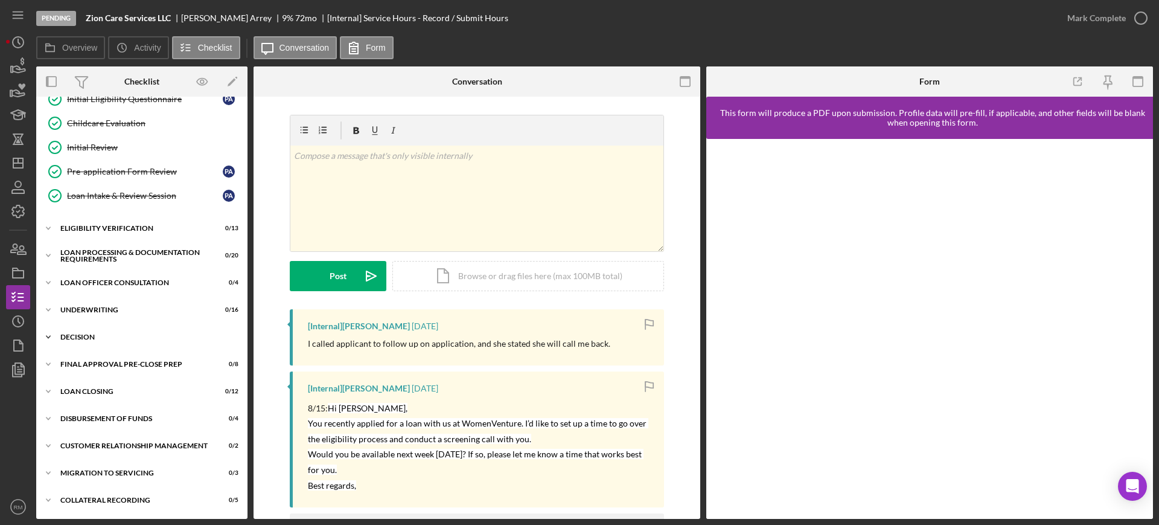
click at [113, 334] on div "Decision" at bounding box center [146, 336] width 172 height 7
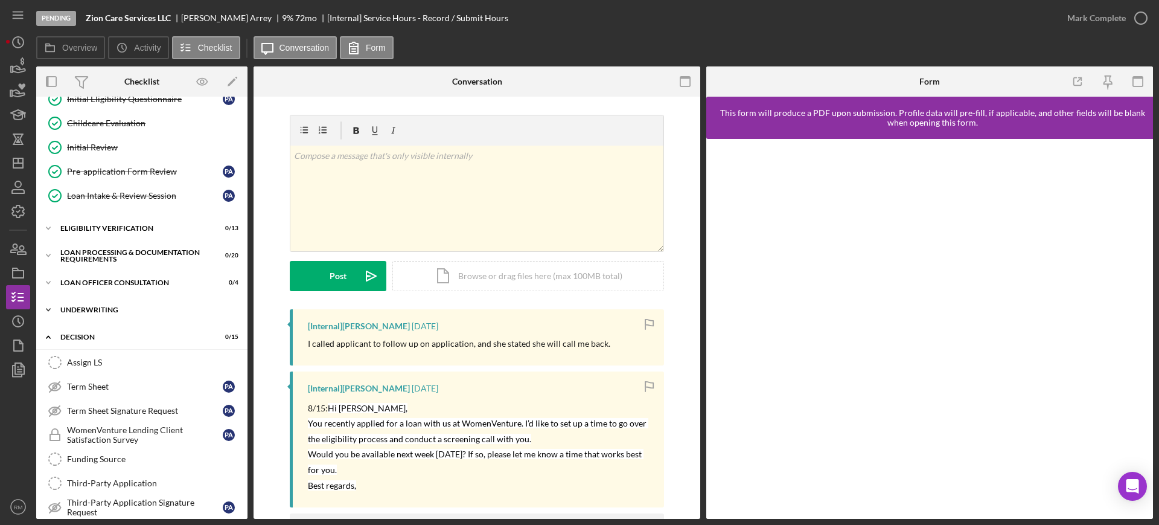
click at [103, 319] on div "Icon/Expander Underwriting 0 / 16" at bounding box center [141, 310] width 211 height 24
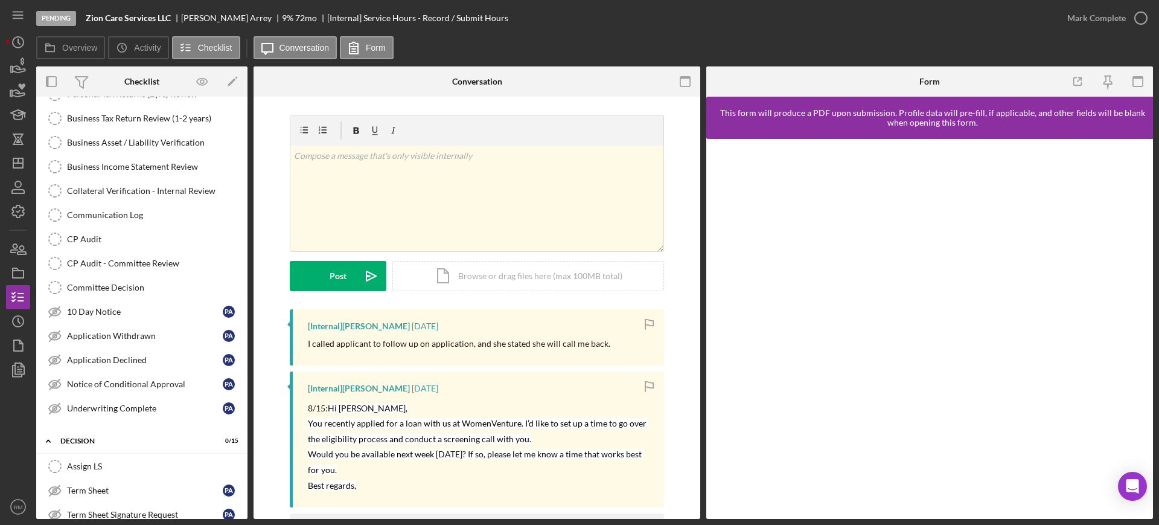
scroll to position [460, 0]
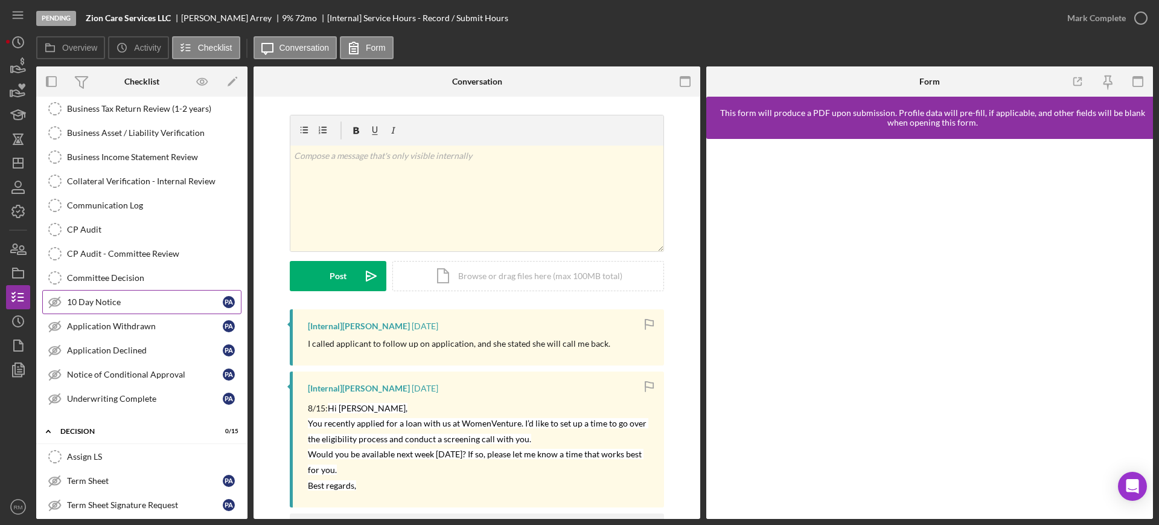
click at [123, 304] on div "10 Day Notice" at bounding box center [145, 302] width 156 height 10
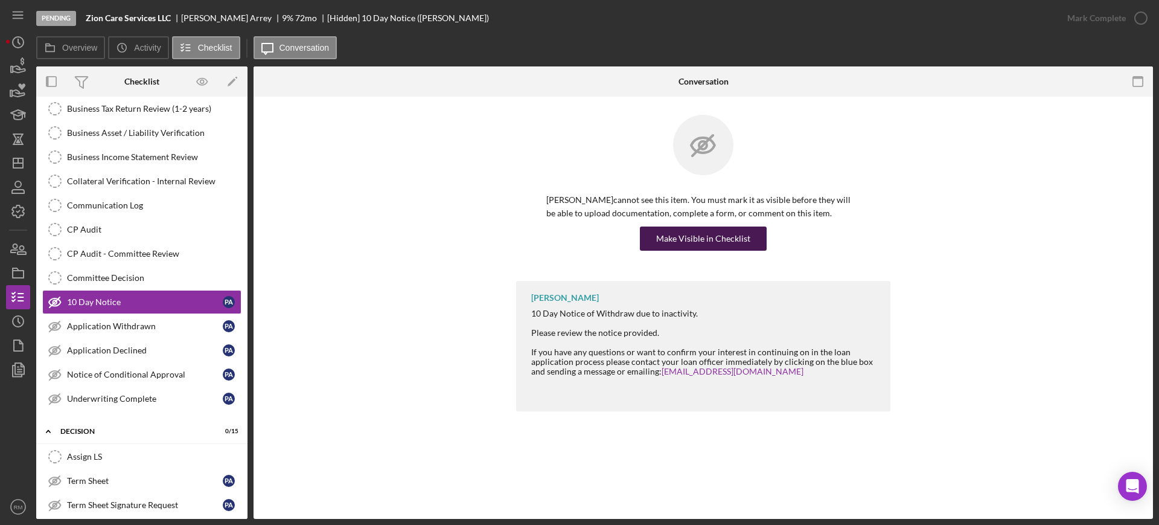
click at [662, 240] on div "Make Visible in Checklist" at bounding box center [703, 238] width 94 height 24
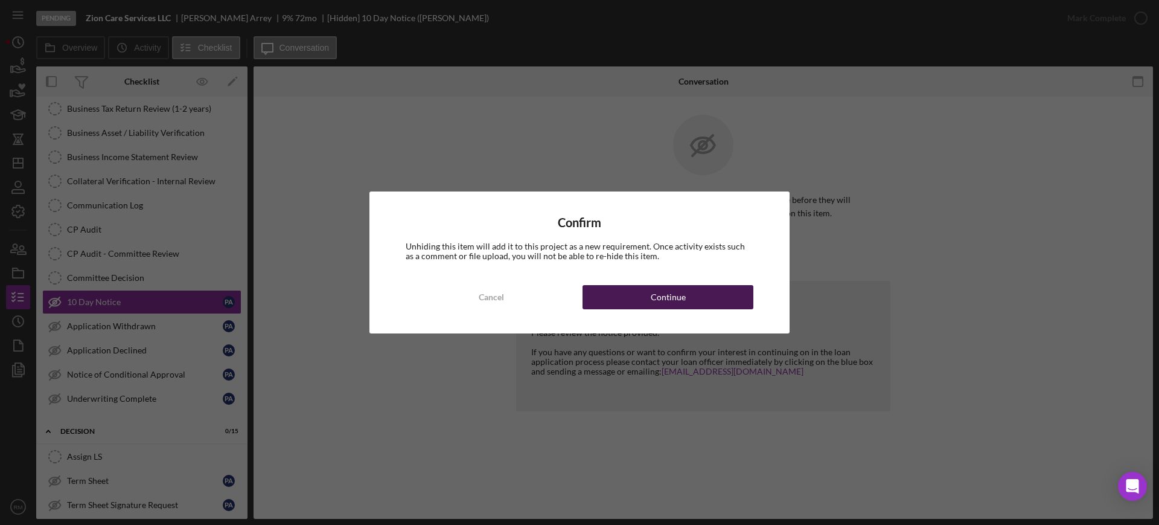
click at [642, 287] on button "Continue" at bounding box center [668, 297] width 171 height 24
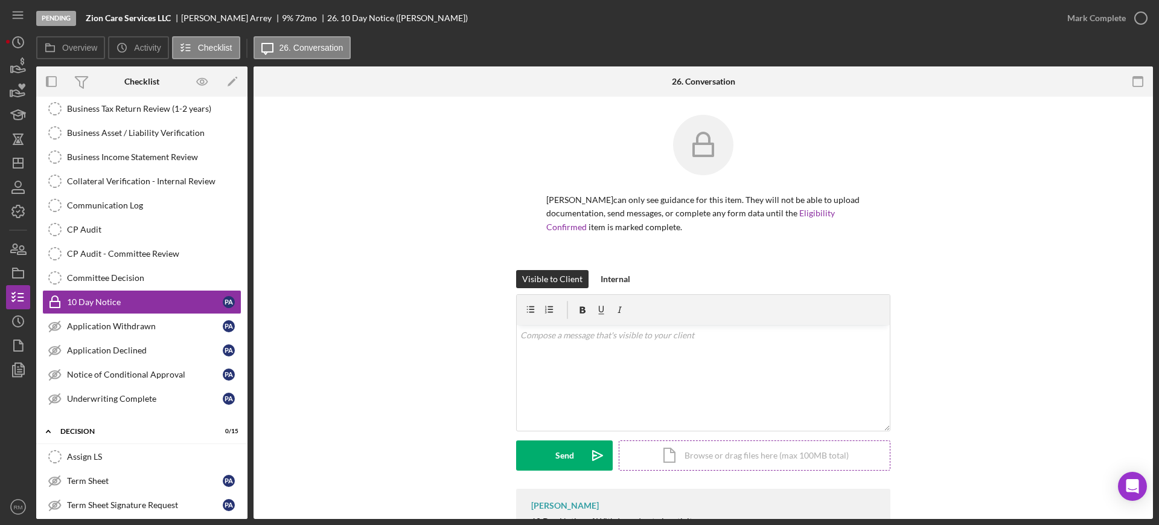
click at [707, 465] on div "Icon/Document Browse or drag files here (max 100MB total) Tap to choose files o…" at bounding box center [755, 455] width 272 height 30
click at [649, 361] on div "v Color teal Color pink Remove color Add row above Add row below Add column bef…" at bounding box center [703, 355] width 373 height 60
paste div
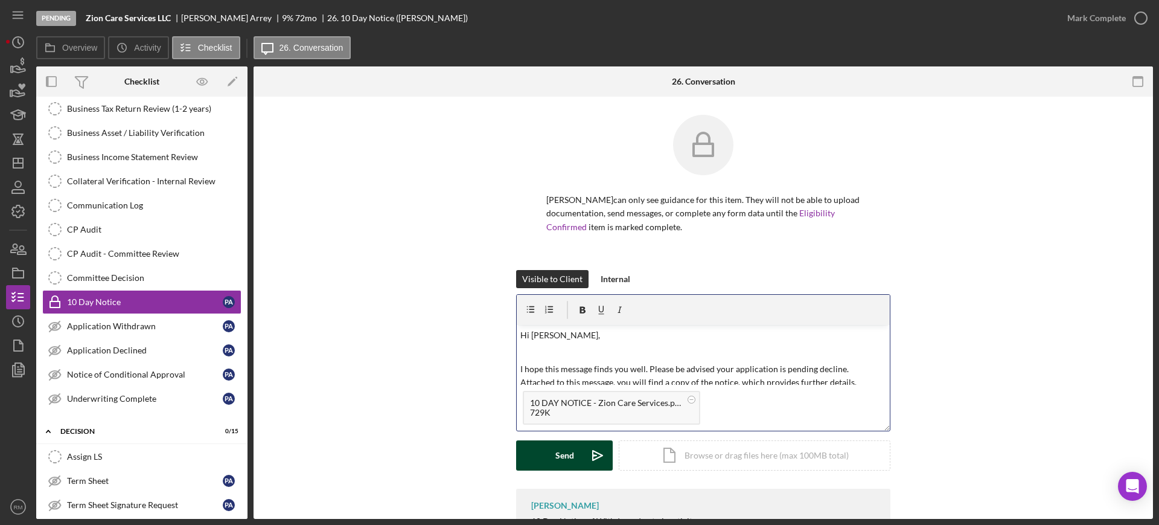
click at [561, 448] on div "Send" at bounding box center [564, 455] width 19 height 30
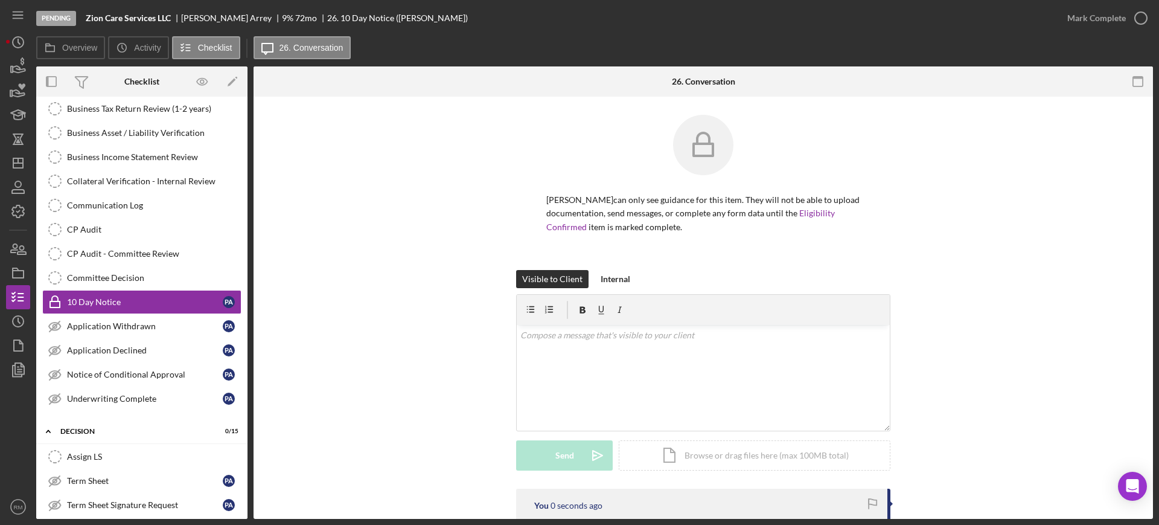
click at [1085, 21] on div "Mark Complete" at bounding box center [1096, 18] width 59 height 24
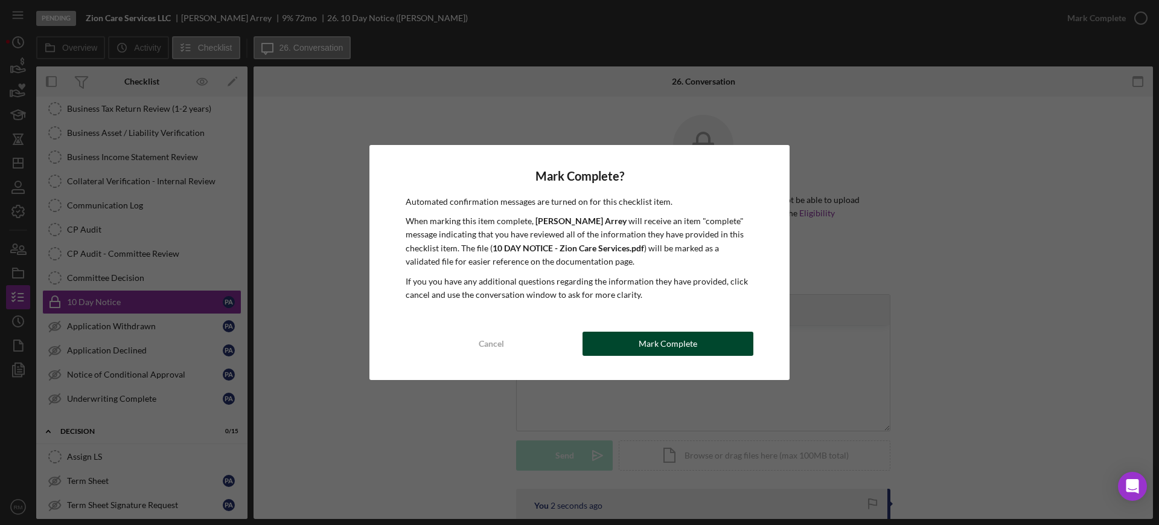
click at [656, 342] on div "Mark Complete" at bounding box center [668, 343] width 59 height 24
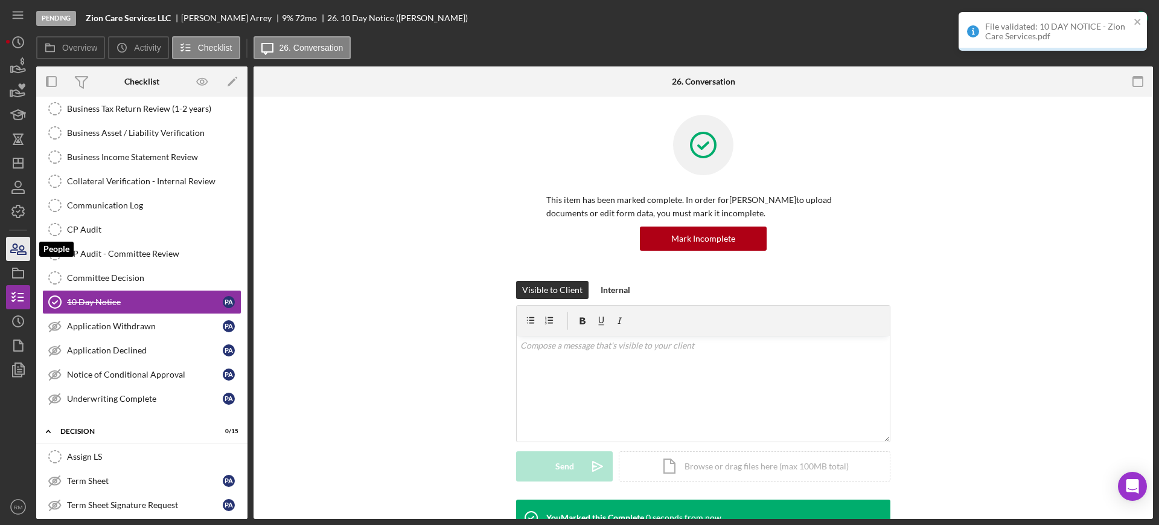
click at [19, 256] on icon "button" at bounding box center [18, 249] width 30 height 30
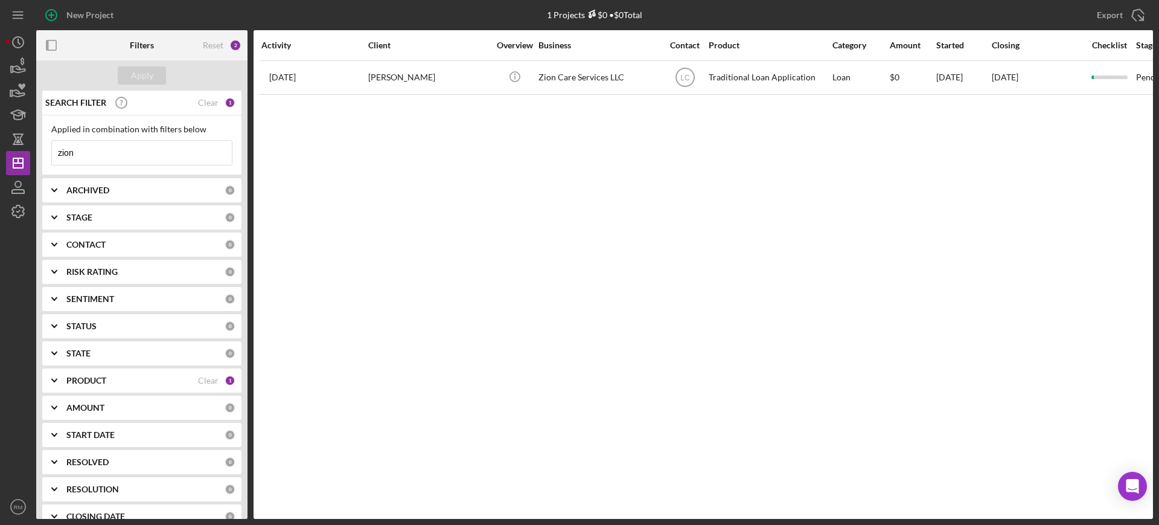
click at [176, 144] on input "zion" at bounding box center [142, 153] width 180 height 24
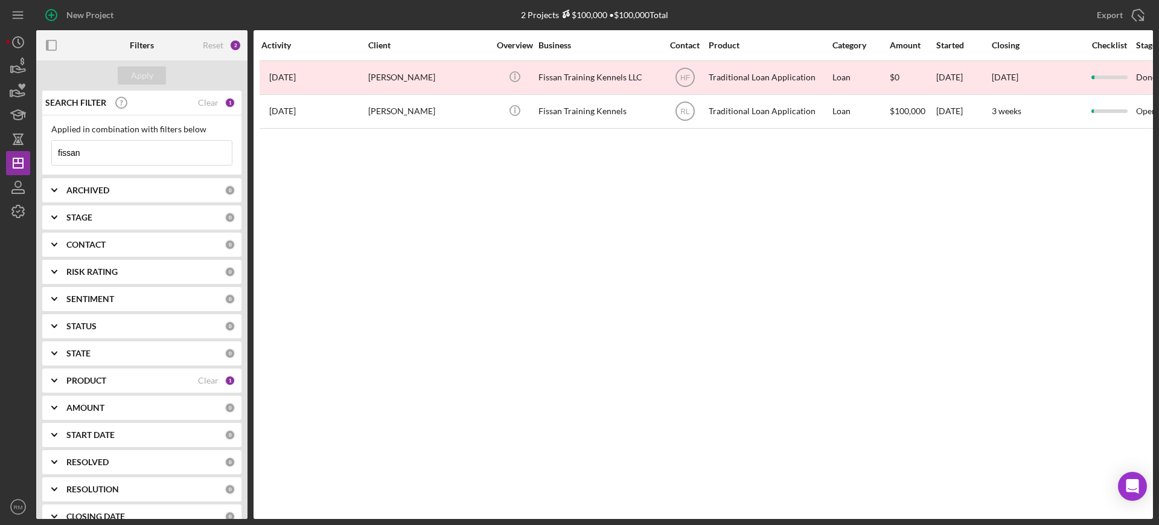
type input "fissan"
